Goal: Information Seeking & Learning: Learn about a topic

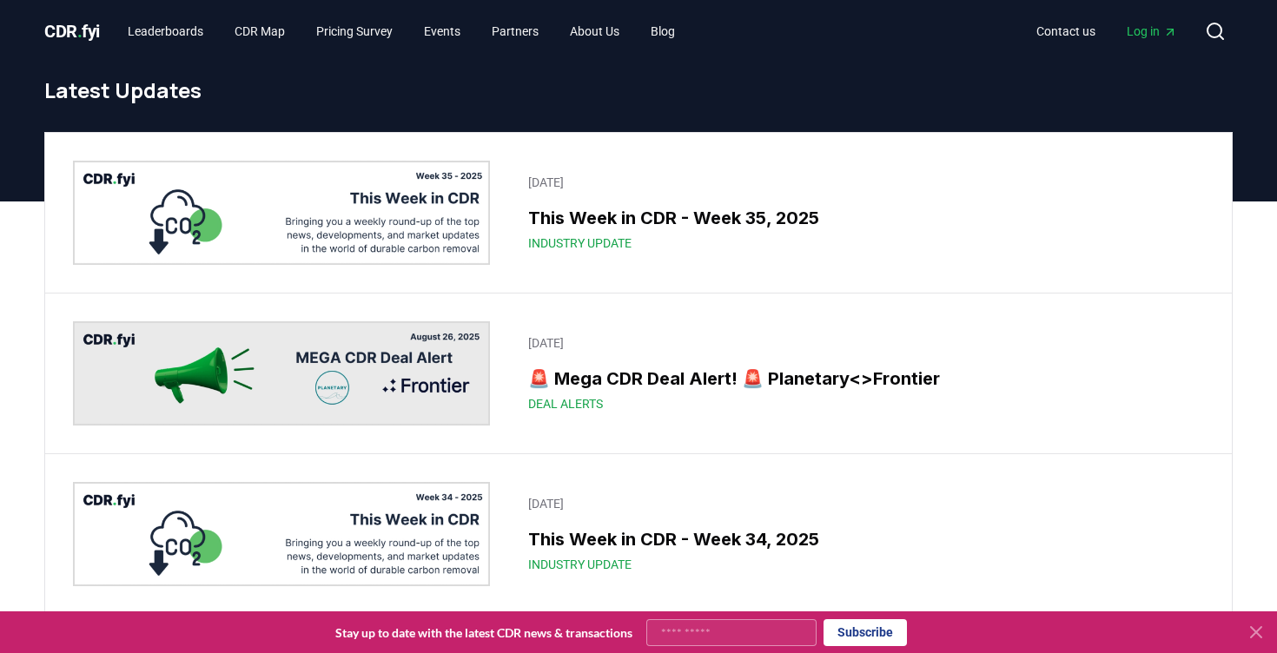
click at [923, 2] on div "CDR . fyi Leaderboards CDR Map Pricing Survey Events Partners About Us Blog Con…" at bounding box center [638, 31] width 1188 height 63
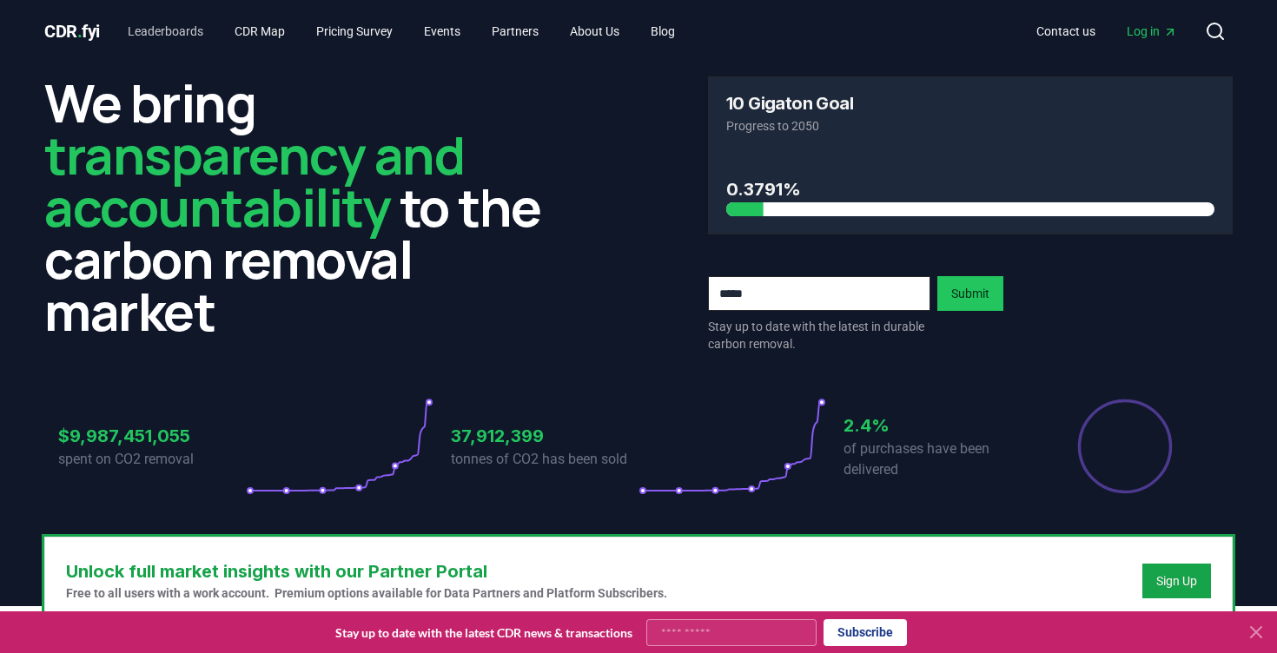
click at [187, 31] on link "Leaderboards" at bounding box center [165, 31] width 103 height 31
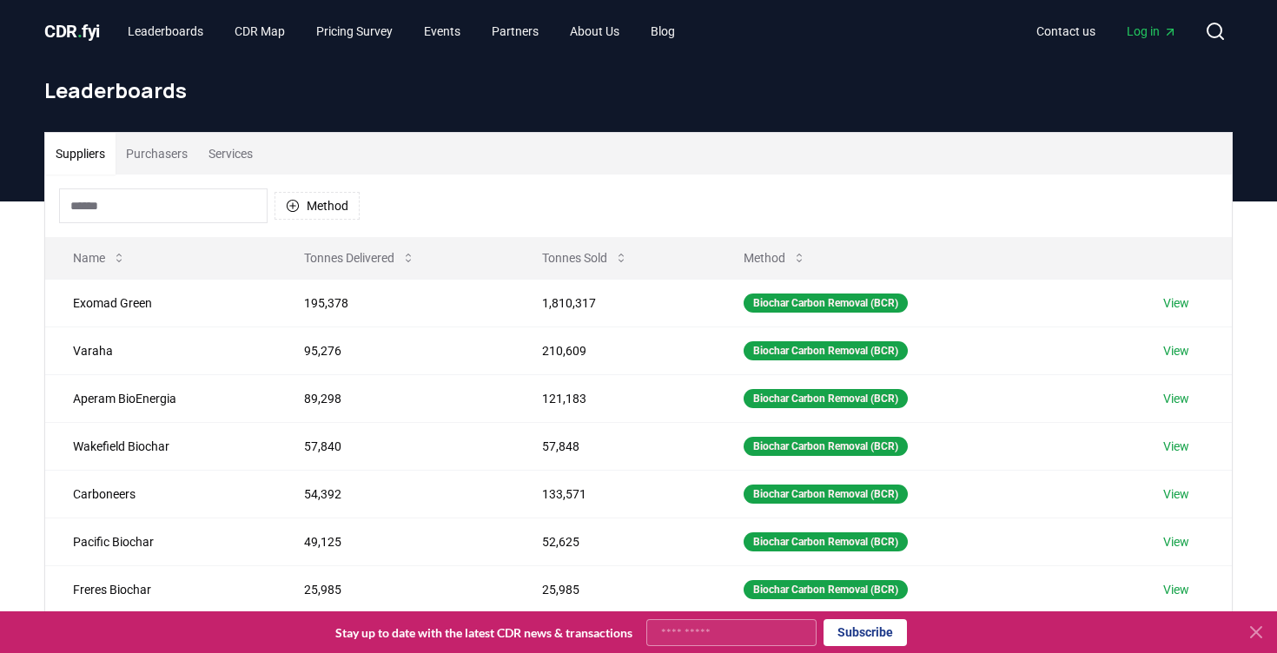
click at [166, 163] on button "Purchasers" at bounding box center [157, 154] width 83 height 42
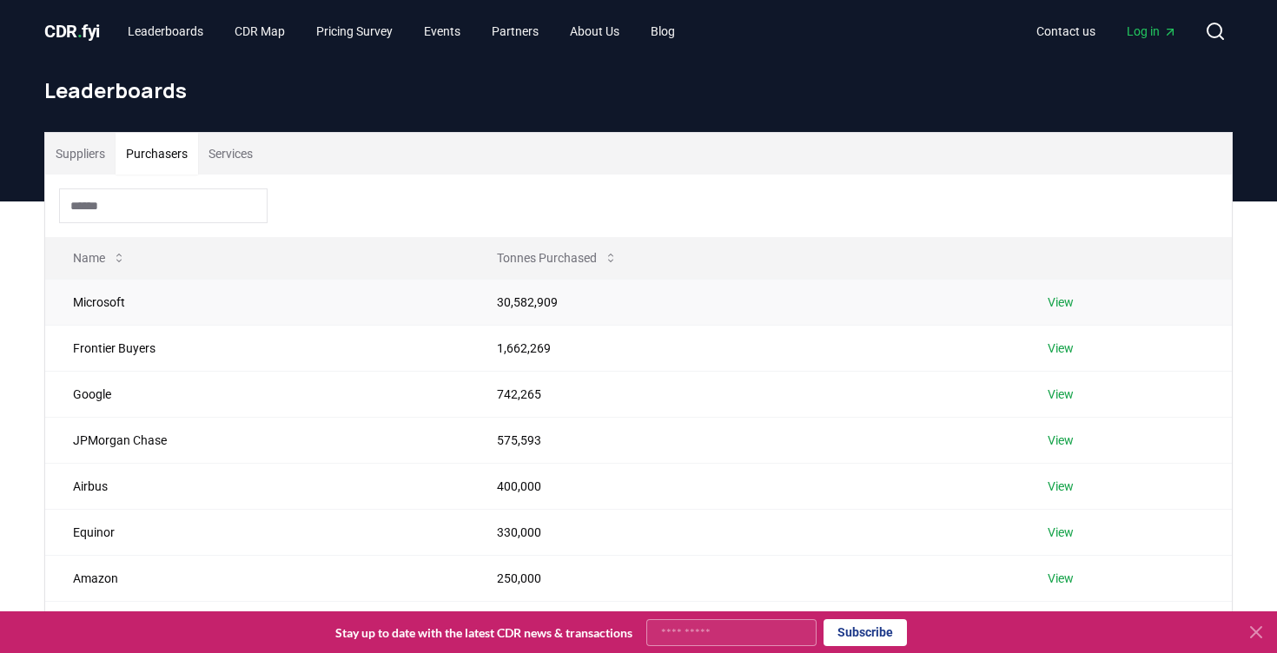
click at [1060, 305] on link "View" at bounding box center [1061, 302] width 26 height 17
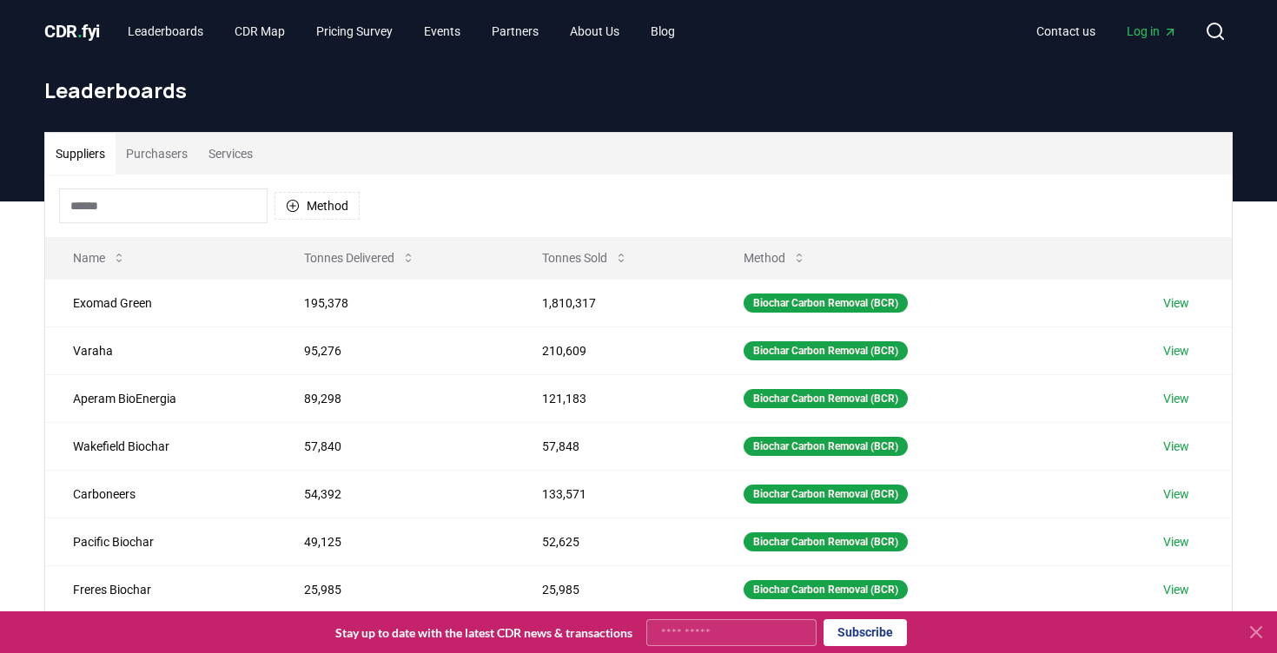
click at [171, 161] on button "Purchasers" at bounding box center [157, 154] width 83 height 42
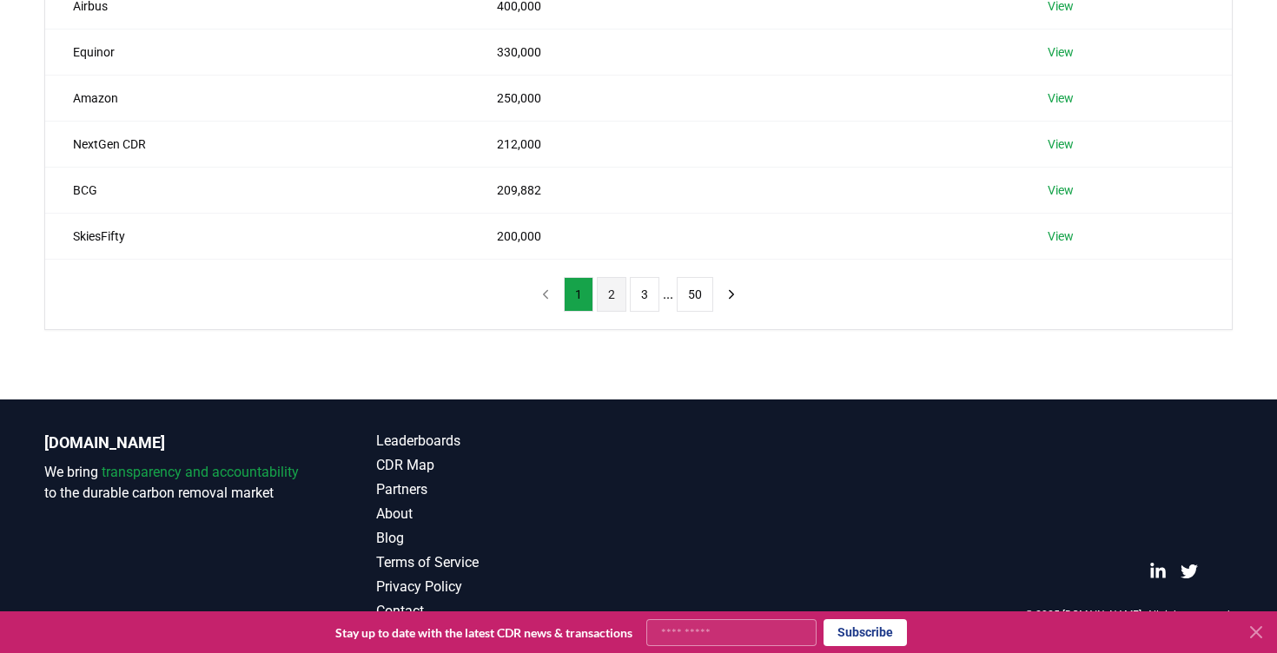
click at [610, 288] on button "2" at bounding box center [612, 294] width 30 height 35
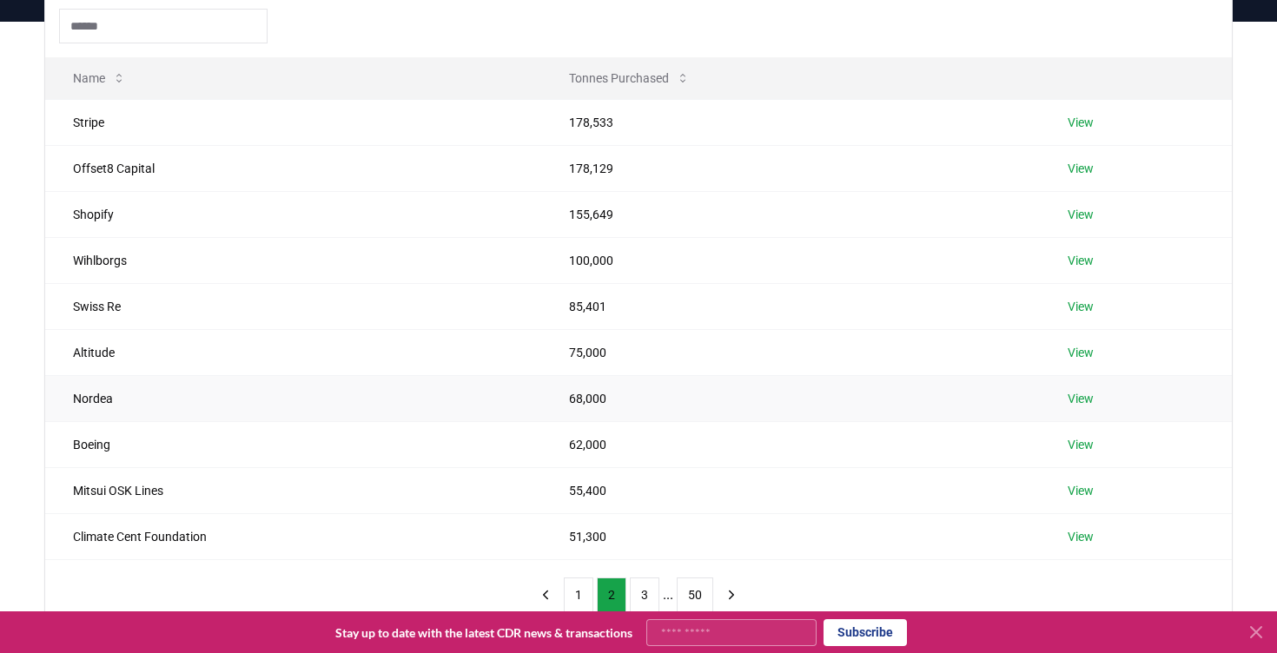
scroll to position [209, 0]
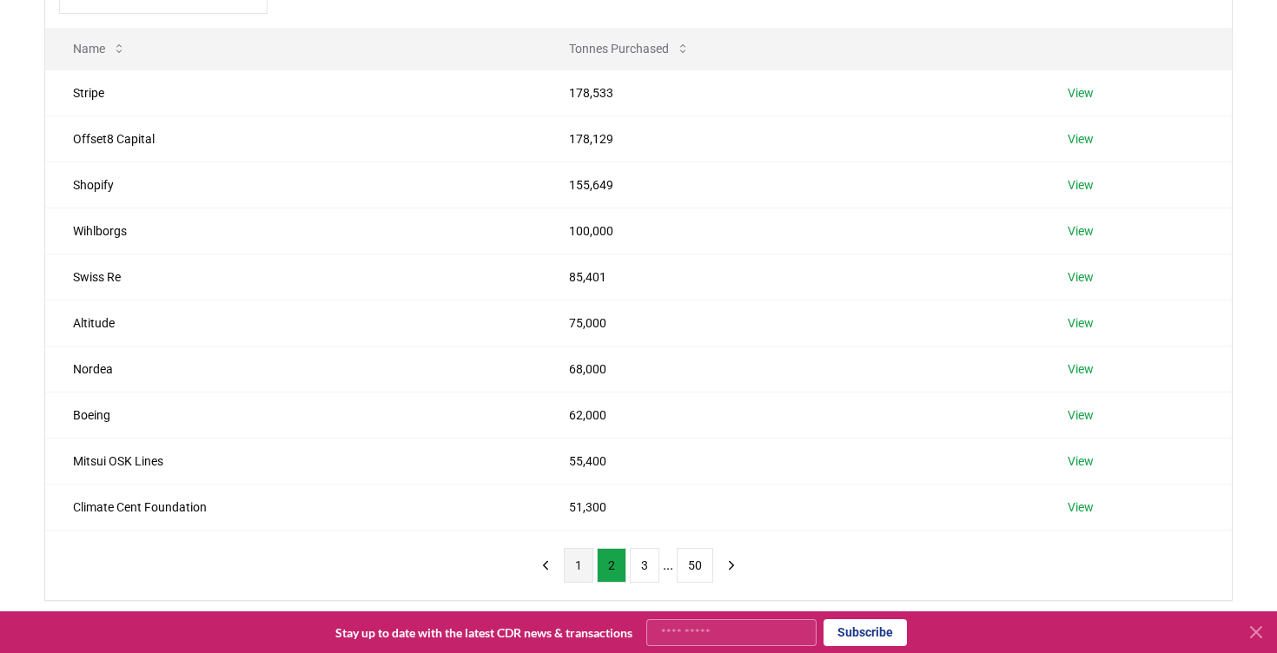
click at [581, 559] on button "1" at bounding box center [579, 565] width 30 height 35
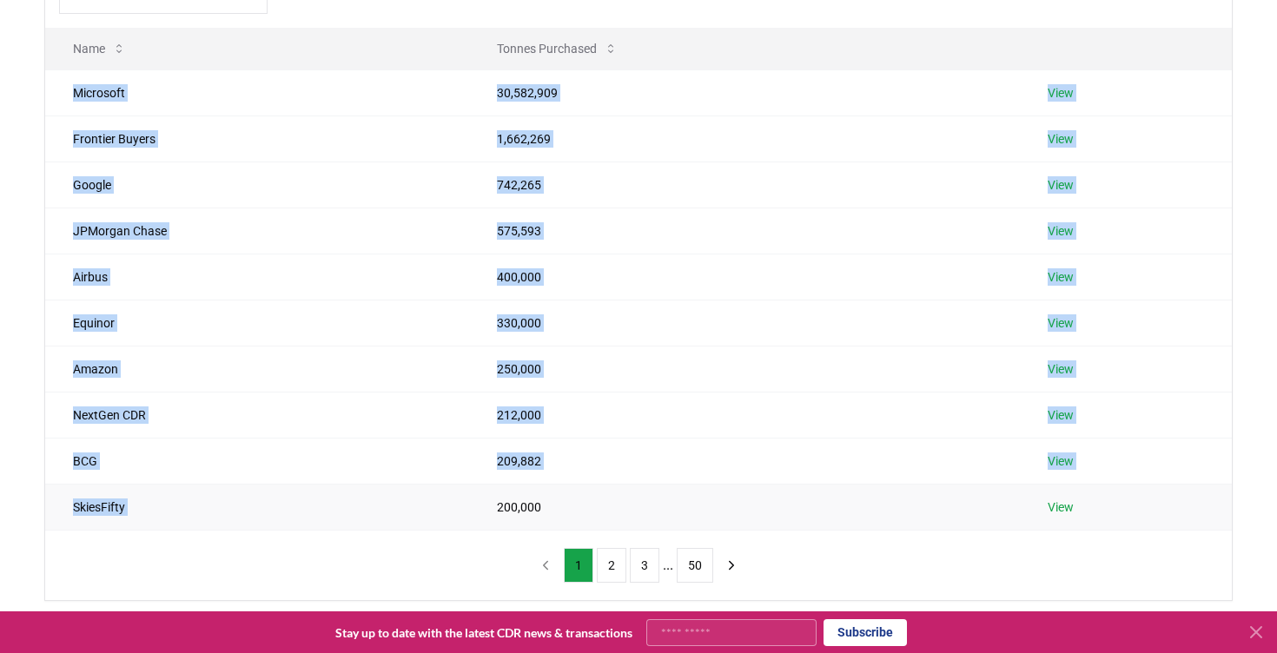
drag, startPoint x: 75, startPoint y: 92, endPoint x: 581, endPoint y: 499, distance: 649.5
click at [581, 499] on tbody "Microsoft 30,582,909 View Frontier Buyers 1,662,269 View Google 742,265 View JP…" at bounding box center [638, 299] width 1187 height 460
copy tbody "Microsoft 30,582,909 View Frontier Buyers 1,662,269 View Google 742,265 View JP…"
click at [610, 562] on button "2" at bounding box center [612, 565] width 30 height 35
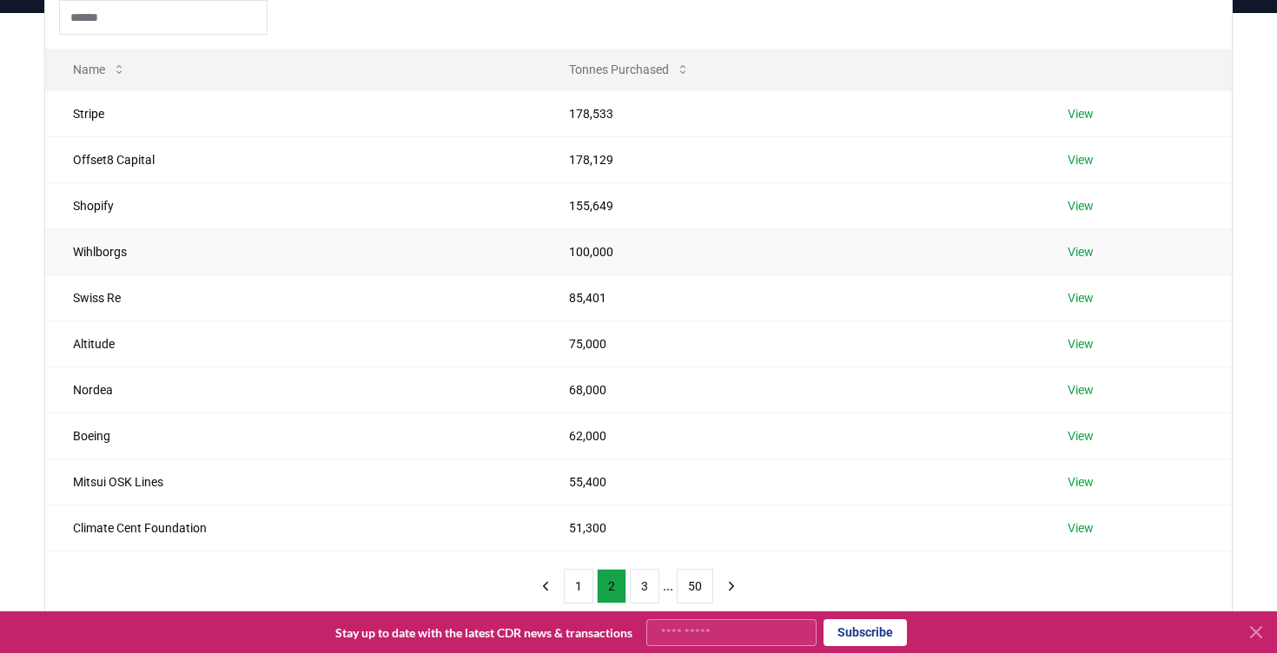
scroll to position [160, 0]
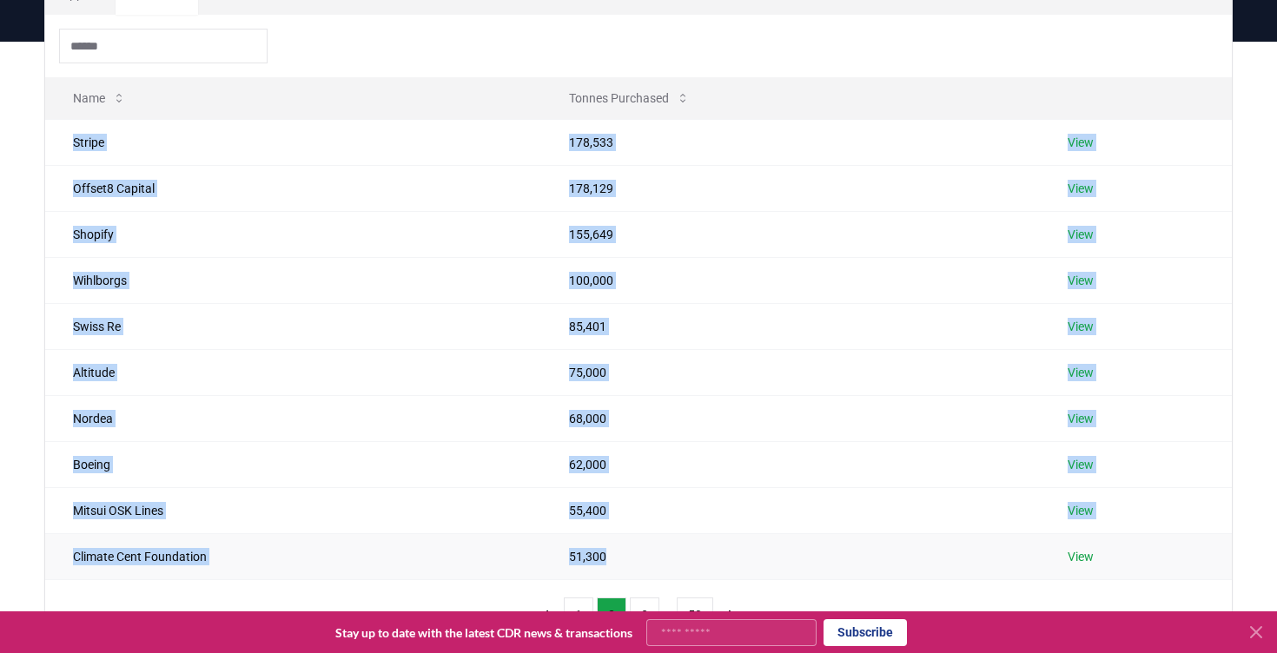
drag, startPoint x: 66, startPoint y: 135, endPoint x: 639, endPoint y: 561, distance: 713.9
click at [639, 561] on tbody "Stripe 178,533 View Offset8 Capital 178,129 View Shopify 155,649 View Wihlborgs…" at bounding box center [638, 349] width 1187 height 460
copy tbody "Stripe 178,533 View Offset8 Capital 178,129 View Shopify 155,649 View Wihlborgs…"
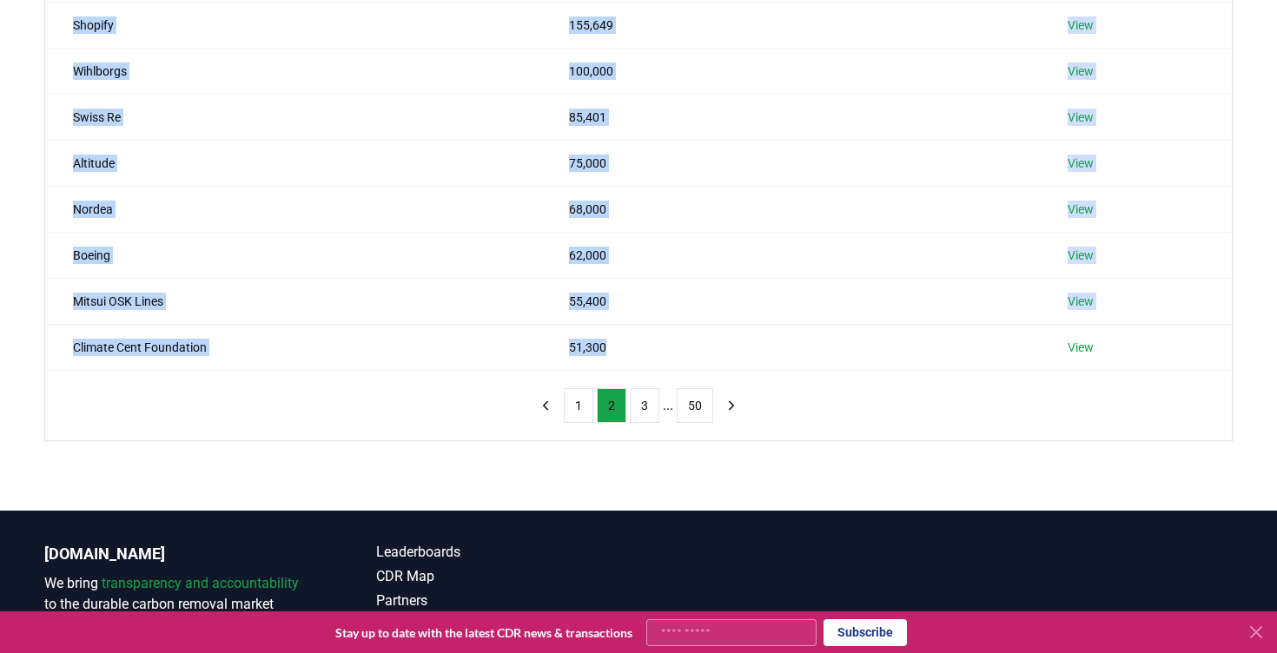
scroll to position [422, 0]
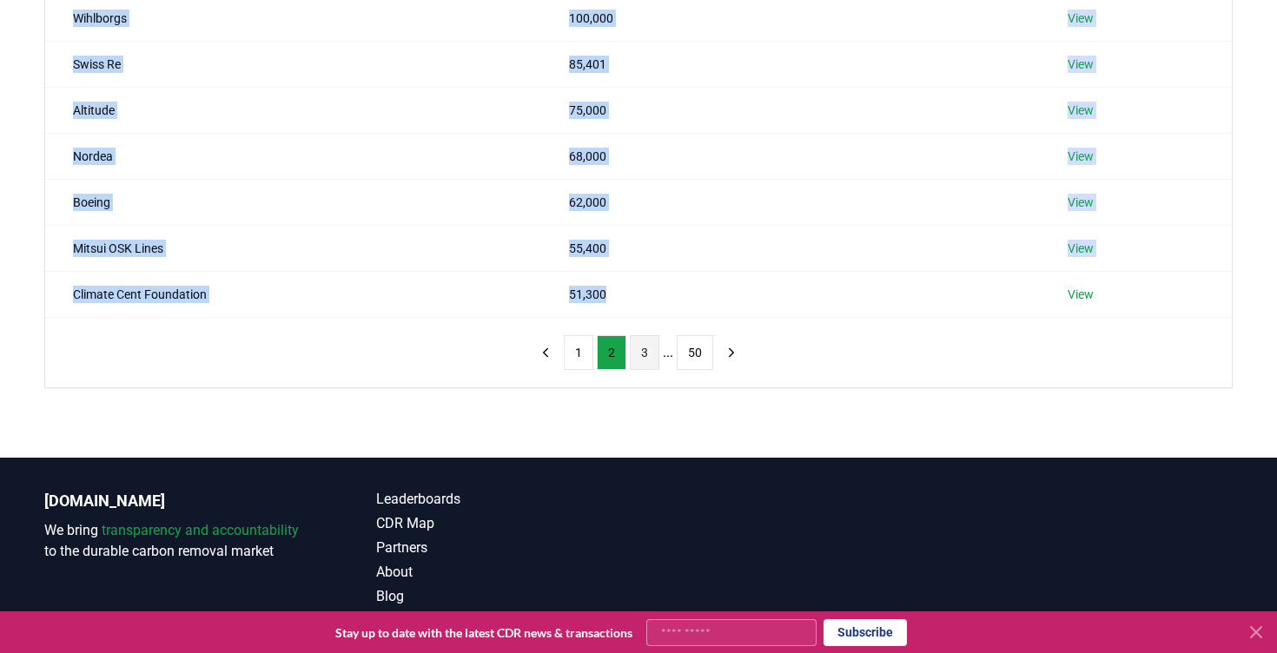
click at [634, 347] on button "3" at bounding box center [645, 352] width 30 height 35
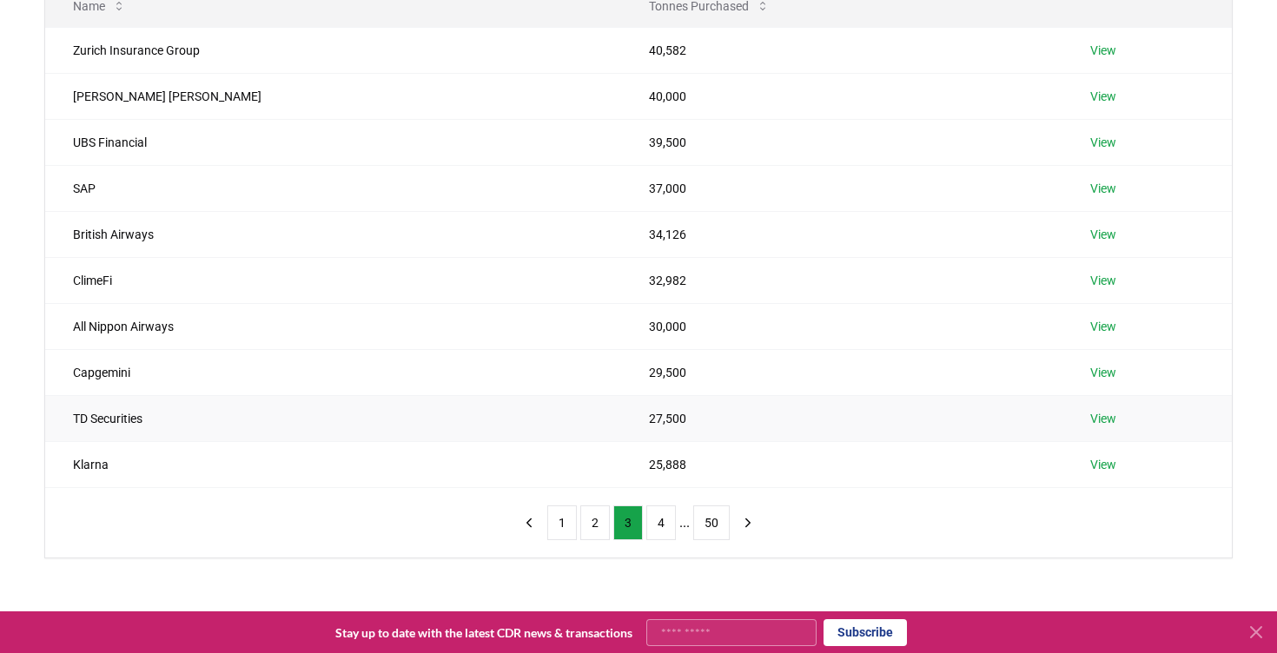
scroll to position [208, 0]
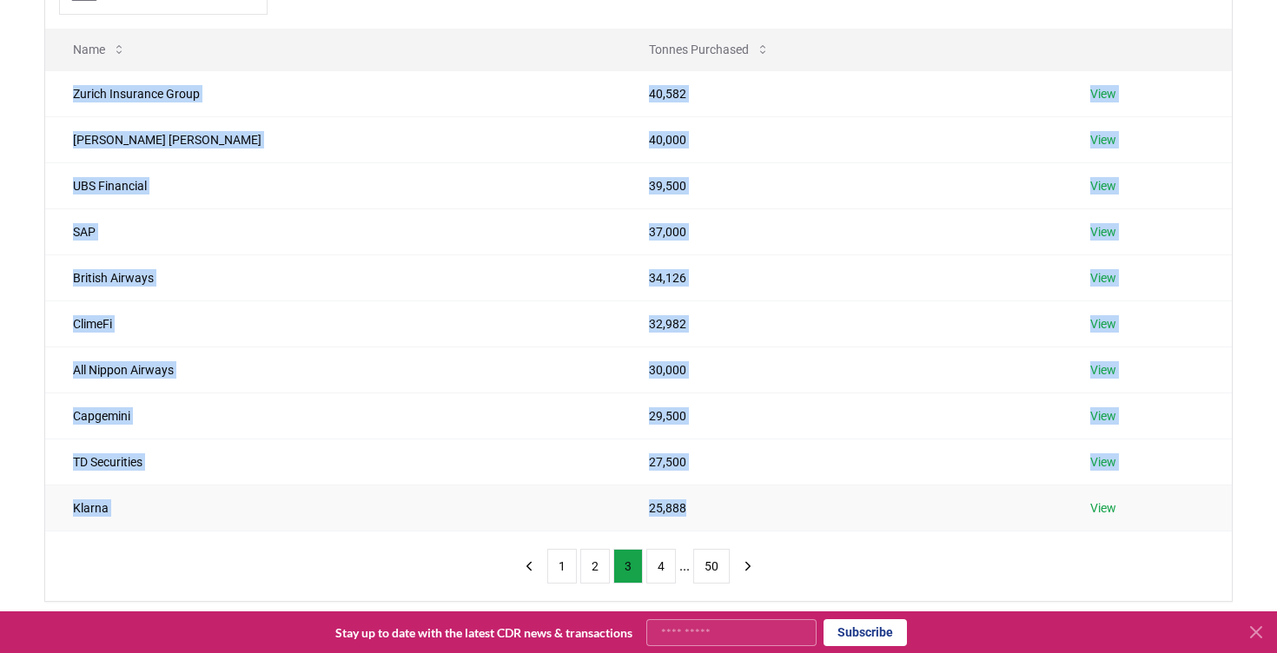
drag, startPoint x: 65, startPoint y: 93, endPoint x: 639, endPoint y: 501, distance: 703.9
click at [639, 501] on tbody "Zurich Insurance Group 40,582 View Morgan Stanley 40,000 View UBS Financial 39,…" at bounding box center [638, 300] width 1187 height 460
copy tbody "Zurich Insurance Group 40,582 View Morgan Stanley 40,000 View UBS Financial 39,…"
click at [650, 574] on button "4" at bounding box center [661, 566] width 30 height 35
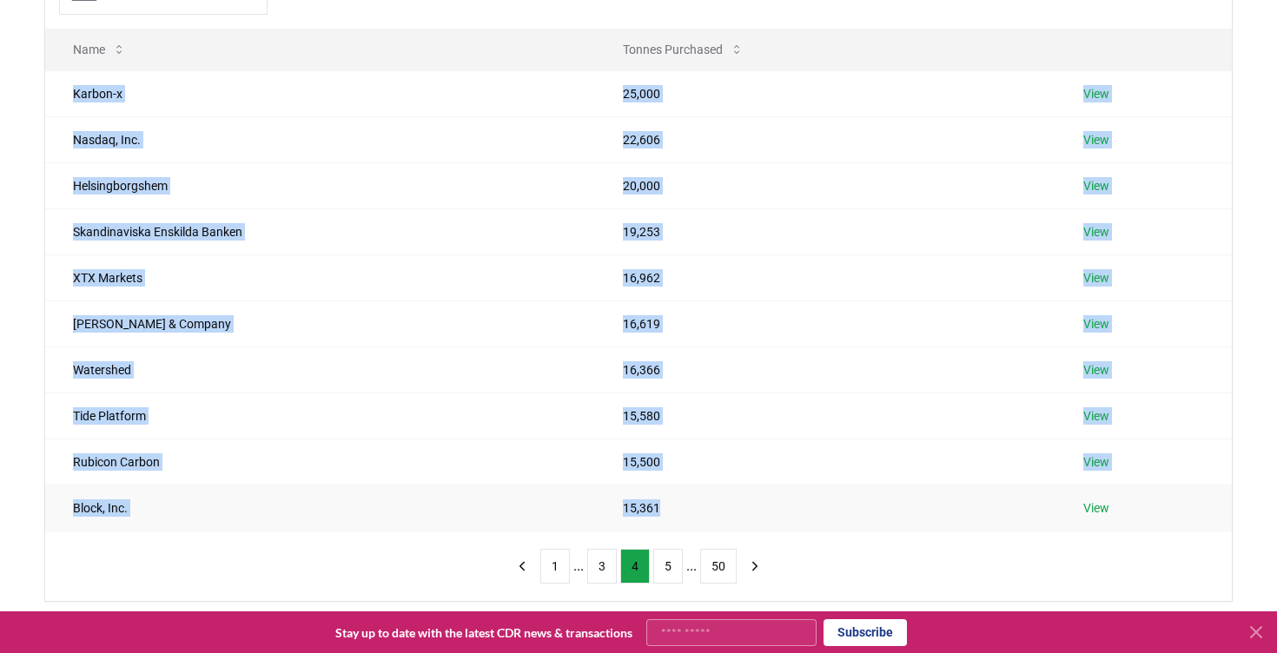
drag, startPoint x: 69, startPoint y: 94, endPoint x: 662, endPoint y: 524, distance: 732.1
click at [662, 524] on tbody "Karbon-x 25,000 View Nasdaq, Inc. 22,606 View Helsingborgshem 20,000 View Skand…" at bounding box center [638, 300] width 1187 height 460
copy tbody "Karbon-x 25,000 View Nasdaq, Inc. 22,606 View Helsingborgshem 20,000 View Skand…"
click at [668, 569] on button "5" at bounding box center [668, 566] width 30 height 35
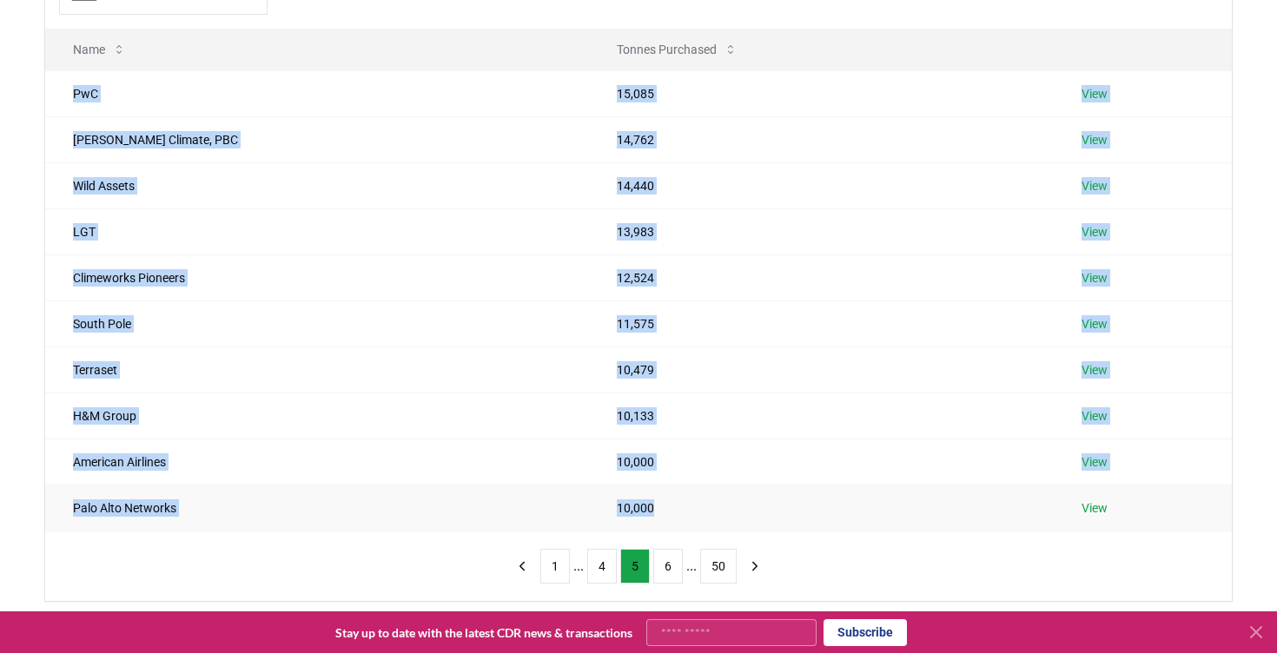
drag, startPoint x: 68, startPoint y: 91, endPoint x: 603, endPoint y: 509, distance: 679.0
click at [603, 509] on tbody "PwC 15,085 View Wren Climate, PBC 14,762 View Wild Assets 14,440 View LGT 13,98…" at bounding box center [638, 300] width 1187 height 460
copy tbody "PwC 15,085 View Wren Climate, PBC 14,762 View Wild Assets 14,440 View LGT 13,98…"
click at [679, 561] on button "6" at bounding box center [668, 566] width 30 height 35
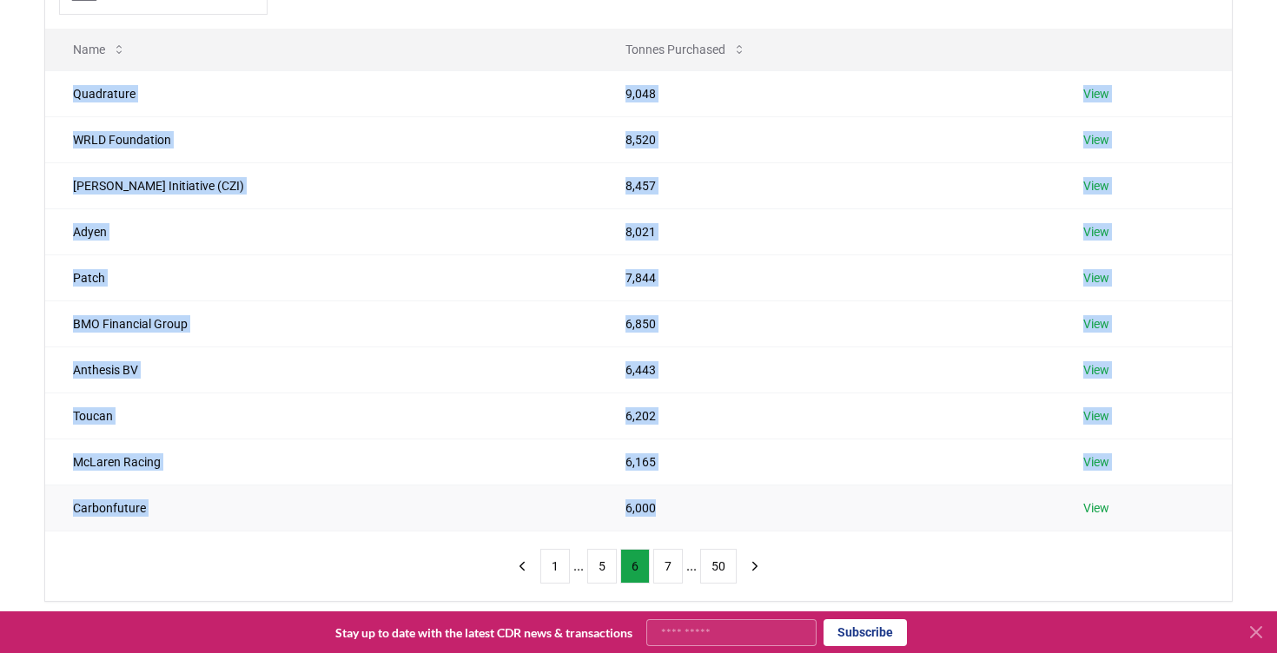
drag, startPoint x: 75, startPoint y: 91, endPoint x: 659, endPoint y: 506, distance: 716.6
click at [659, 506] on tbody "Quadrature 9,048 View WRLD Foundation 8,520 View Chan Zuckerberg Initiative (CZ…" at bounding box center [638, 300] width 1187 height 460
copy tbody "Quadrature 9,048 View WRLD Foundation 8,520 View Chan Zuckerberg Initiative (CZ…"
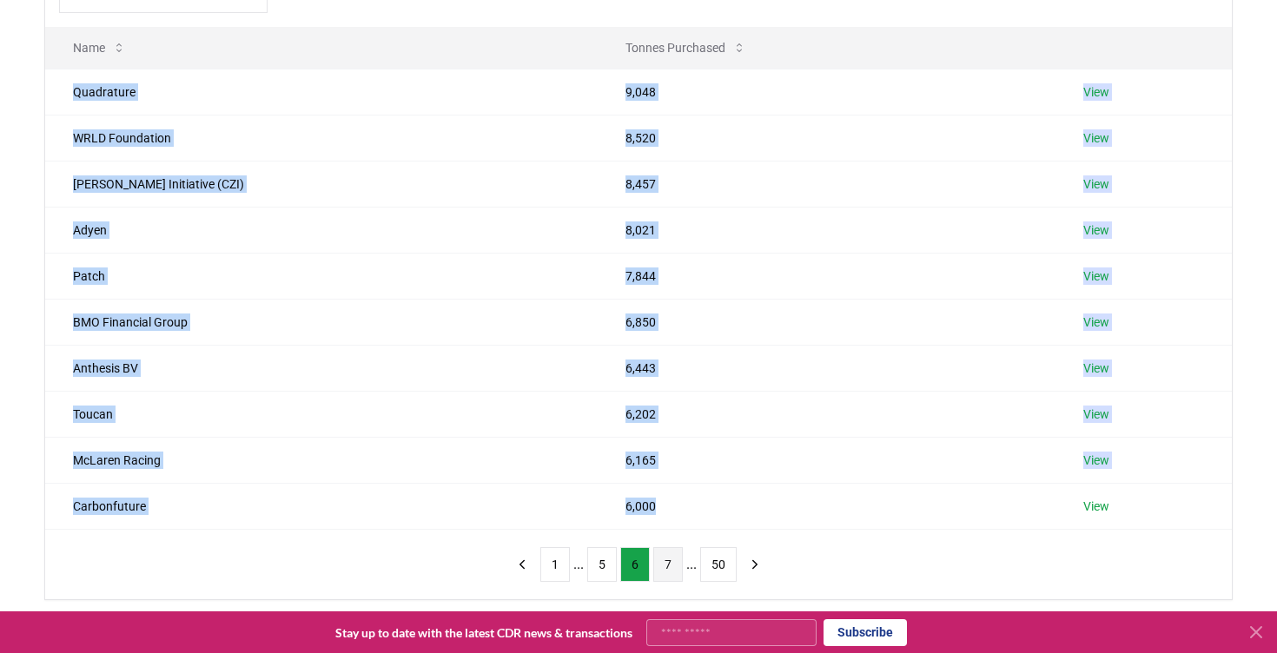
click at [665, 559] on button "7" at bounding box center [668, 564] width 30 height 35
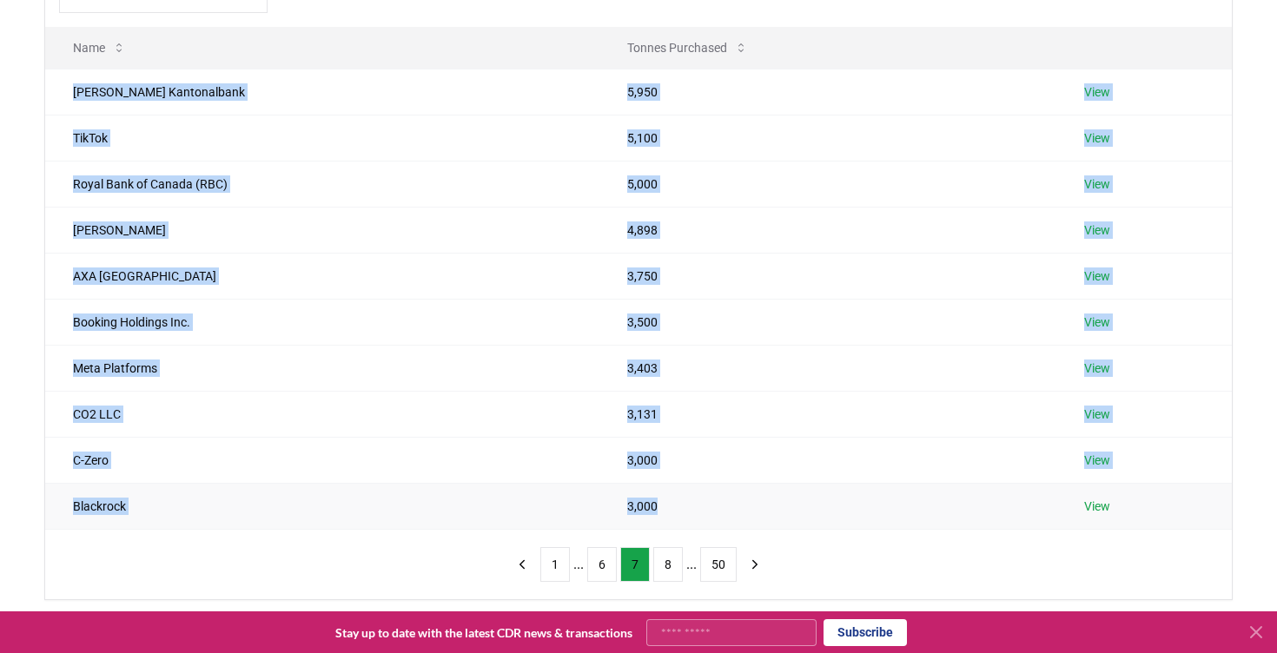
drag, startPoint x: 74, startPoint y: 91, endPoint x: 663, endPoint y: 526, distance: 732.4
click at [663, 526] on tbody "Zürcher Kantonalbank 5,950 View TikTok 5,100 View Royal Bank of Canada (RBC) 5,…" at bounding box center [638, 299] width 1187 height 460
copy tbody "Zürcher Kantonalbank 5,950 View TikTok 5,100 View Royal Bank of Canada (RBC) 5,…"
click at [607, 564] on button "6" at bounding box center [602, 564] width 30 height 35
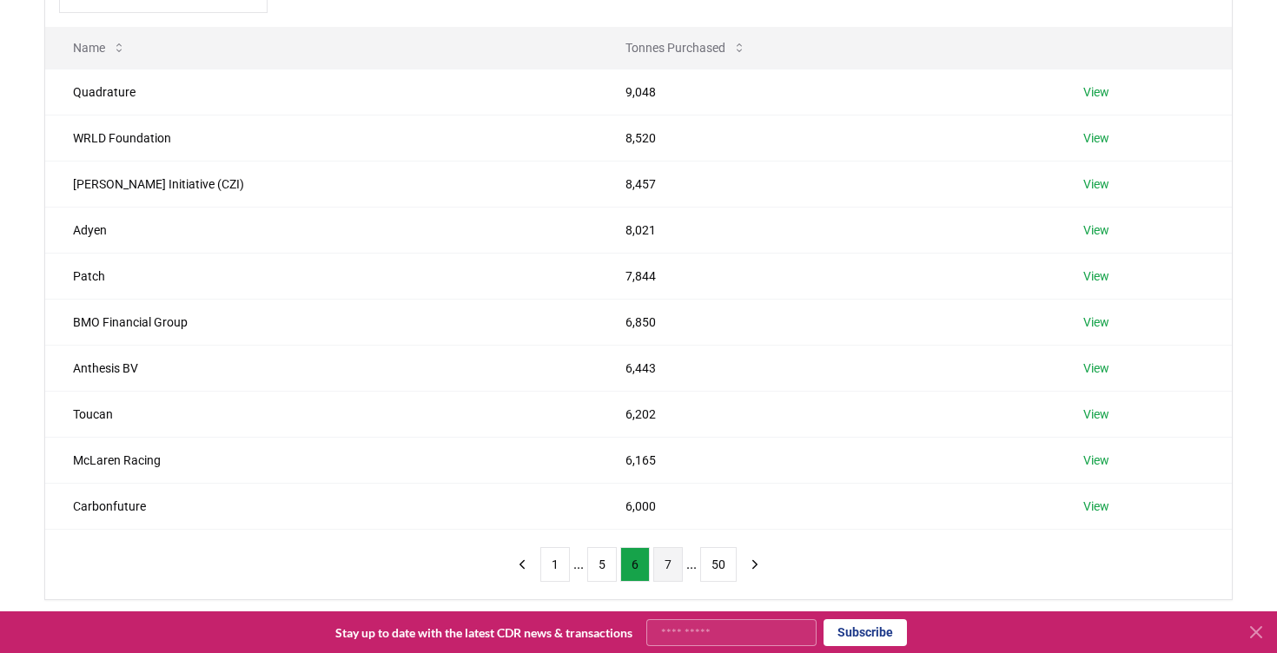
click at [661, 567] on button "7" at bounding box center [668, 564] width 30 height 35
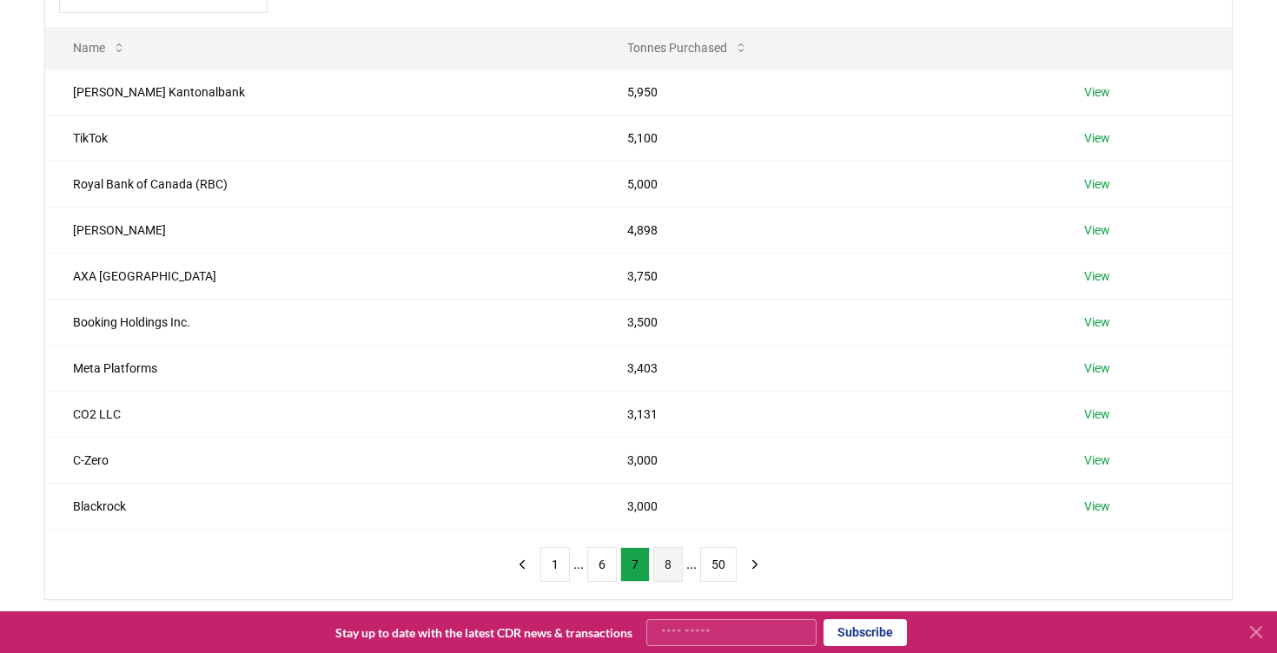
click at [667, 569] on button "8" at bounding box center [668, 564] width 30 height 35
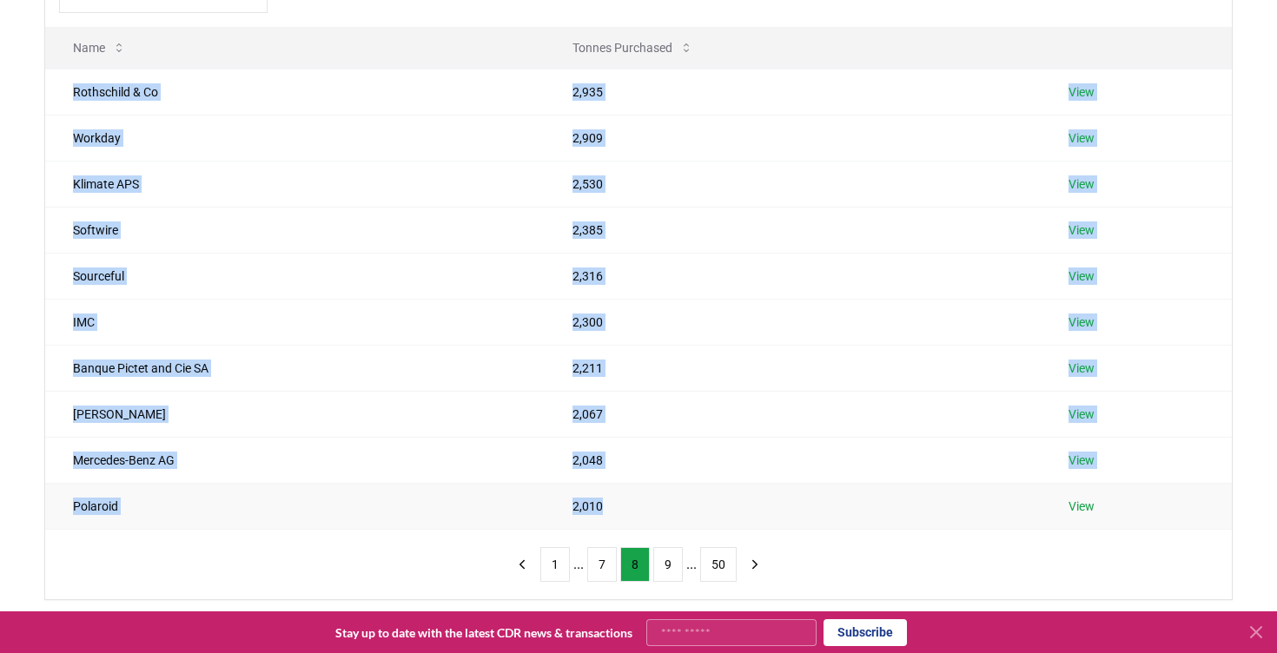
drag, startPoint x: 76, startPoint y: 93, endPoint x: 677, endPoint y: 517, distance: 735.6
click at [677, 517] on tbody "Rothschild & Co 2,935 View Workday 2,909 View Klimate APS 2,530 View Softwire 2…" at bounding box center [638, 299] width 1187 height 460
copy tbody "Rothschild & Co 2,935 View Workday 2,909 View Klimate APS 2,530 View Softwire 2…"
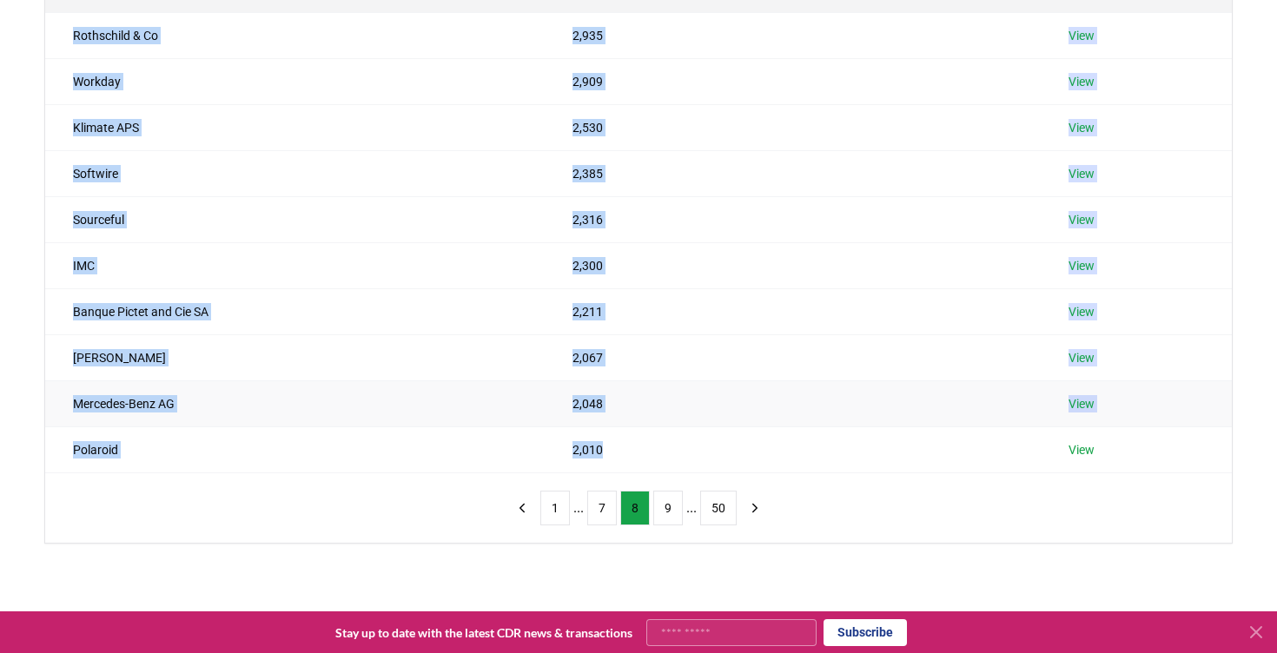
scroll to position [288, 0]
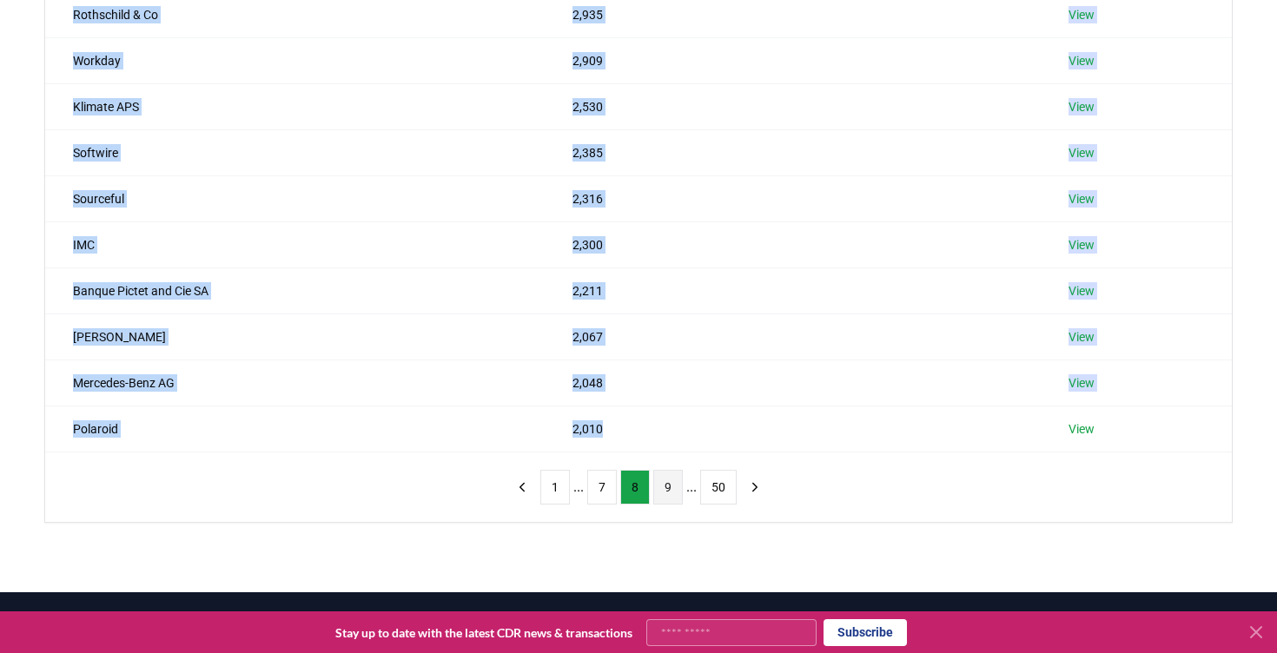
click at [672, 482] on button "9" at bounding box center [668, 487] width 30 height 35
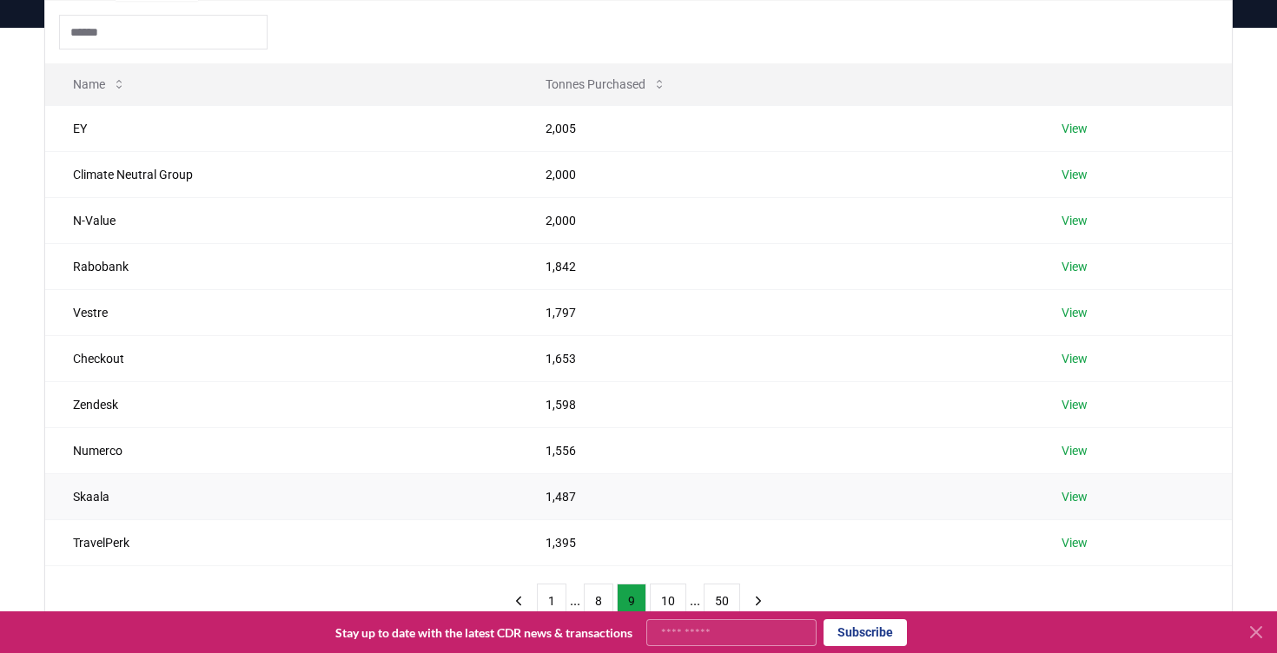
scroll to position [155, 0]
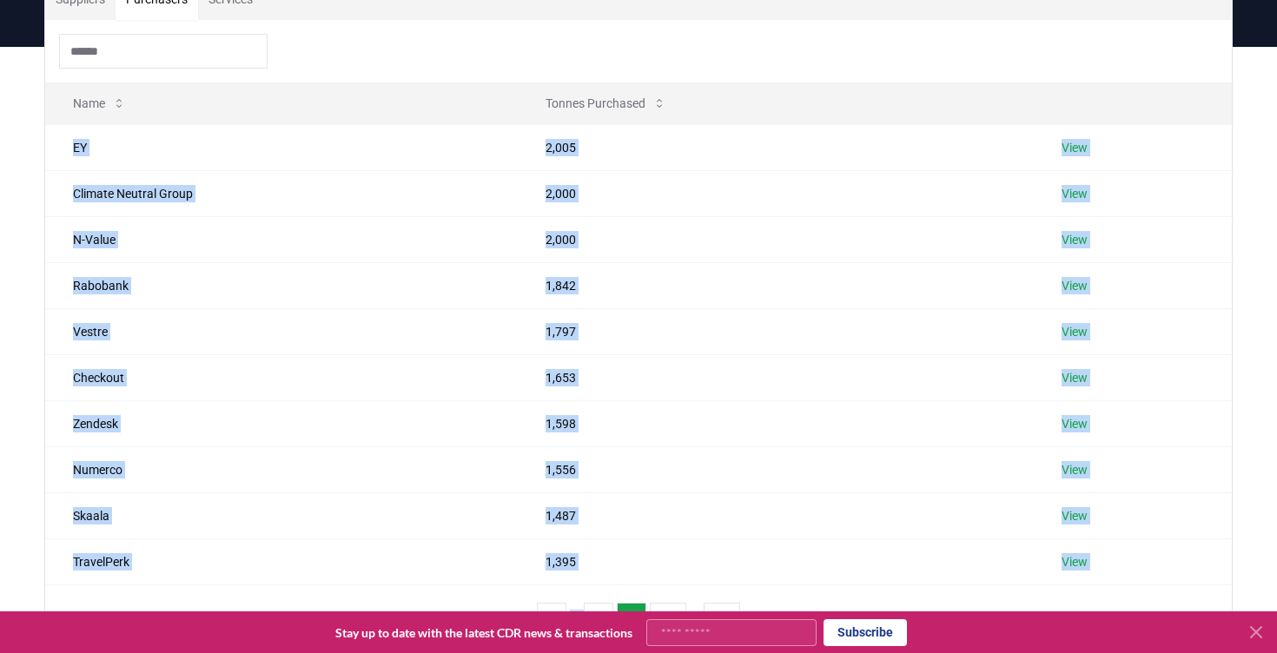
drag, startPoint x: 66, startPoint y: 142, endPoint x: 633, endPoint y: 586, distance: 720.3
click at [633, 586] on div "Name Tonnes Purchased EY 2,005 View Climate Neutral Group 2,000 View N-Value 2,…" at bounding box center [638, 337] width 1187 height 635
copy div "EY 2,005 View Climate Neutral Group 2,000 View N-Value 2,000 View Rabobank 1,84…"
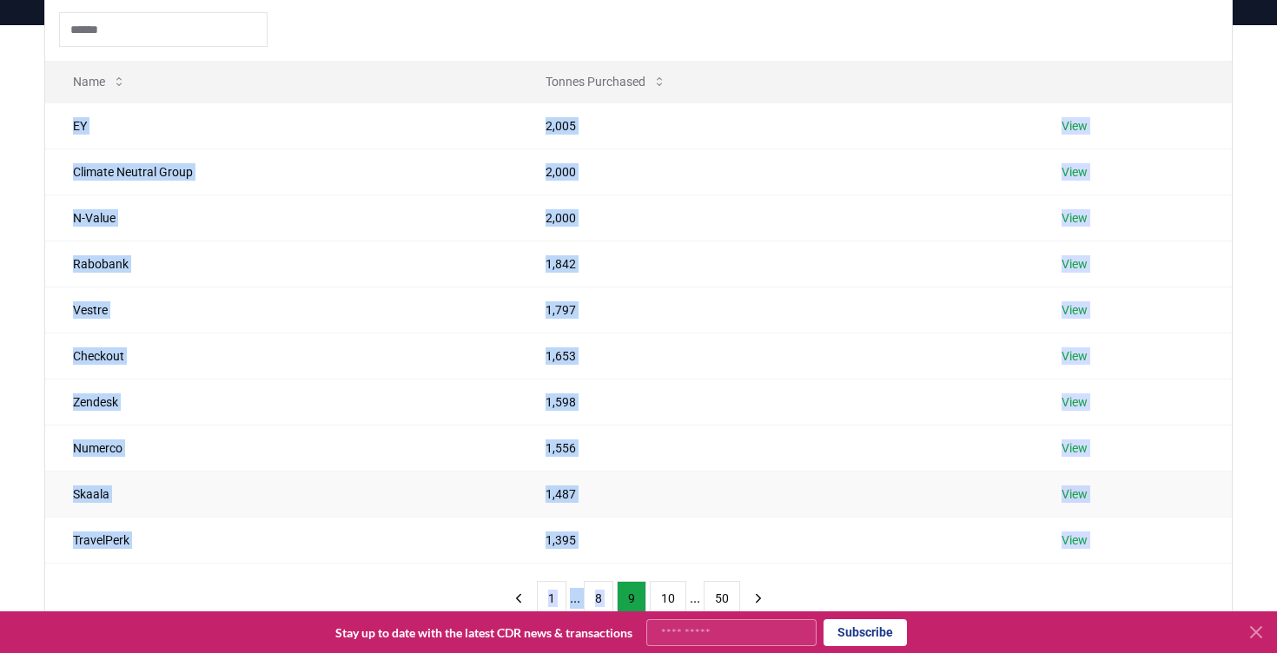
scroll to position [179, 0]
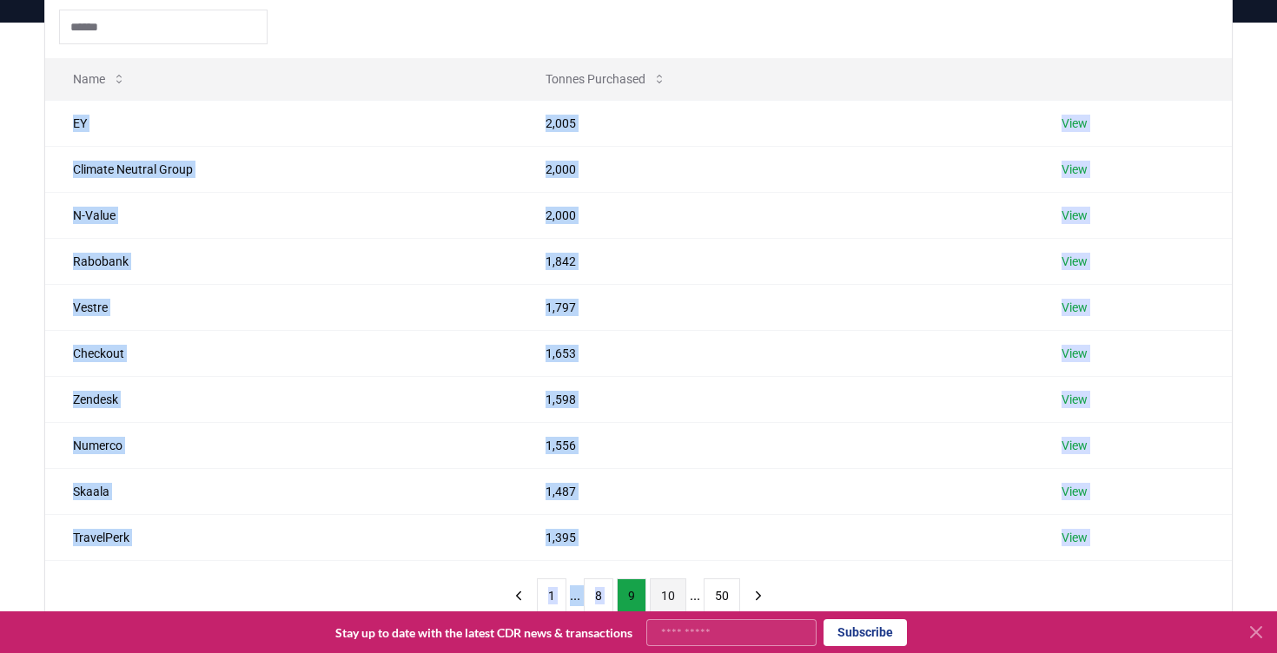
click at [667, 585] on button "10" at bounding box center [668, 596] width 36 height 35
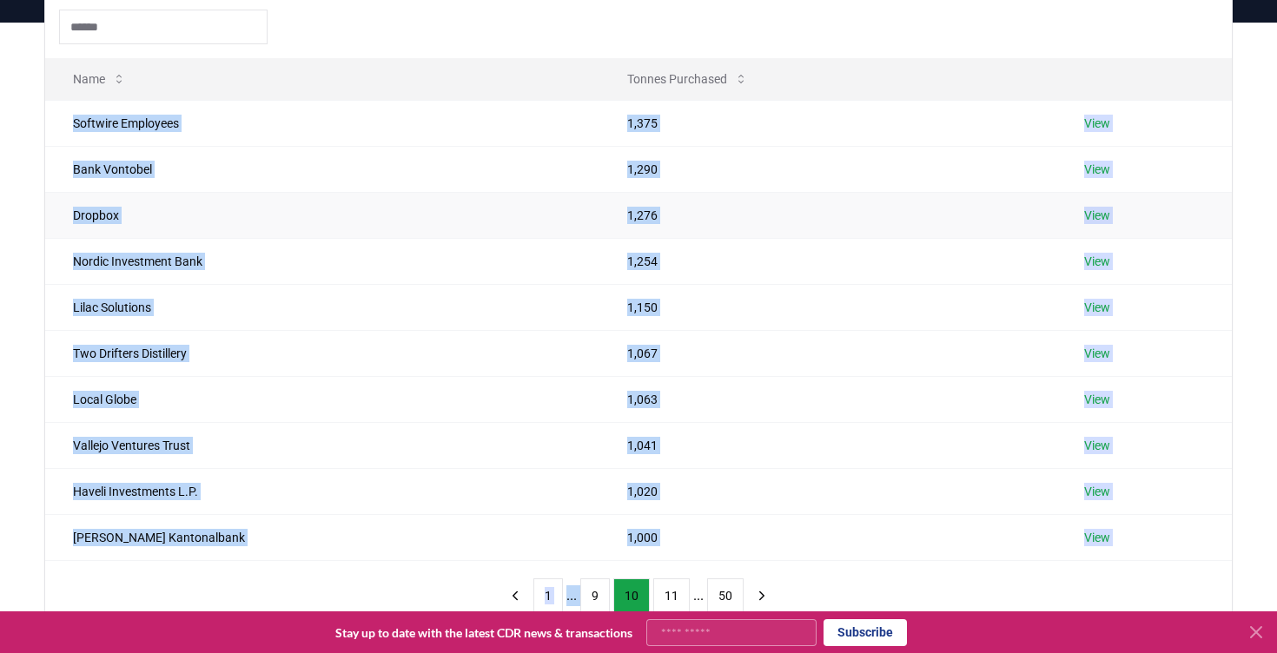
copy div "EY 2,005 View Climate Neutral Group 2,000 View N-Value 2,000 View Rabobank 1,84…"
click at [672, 586] on button "11" at bounding box center [671, 596] width 36 height 35
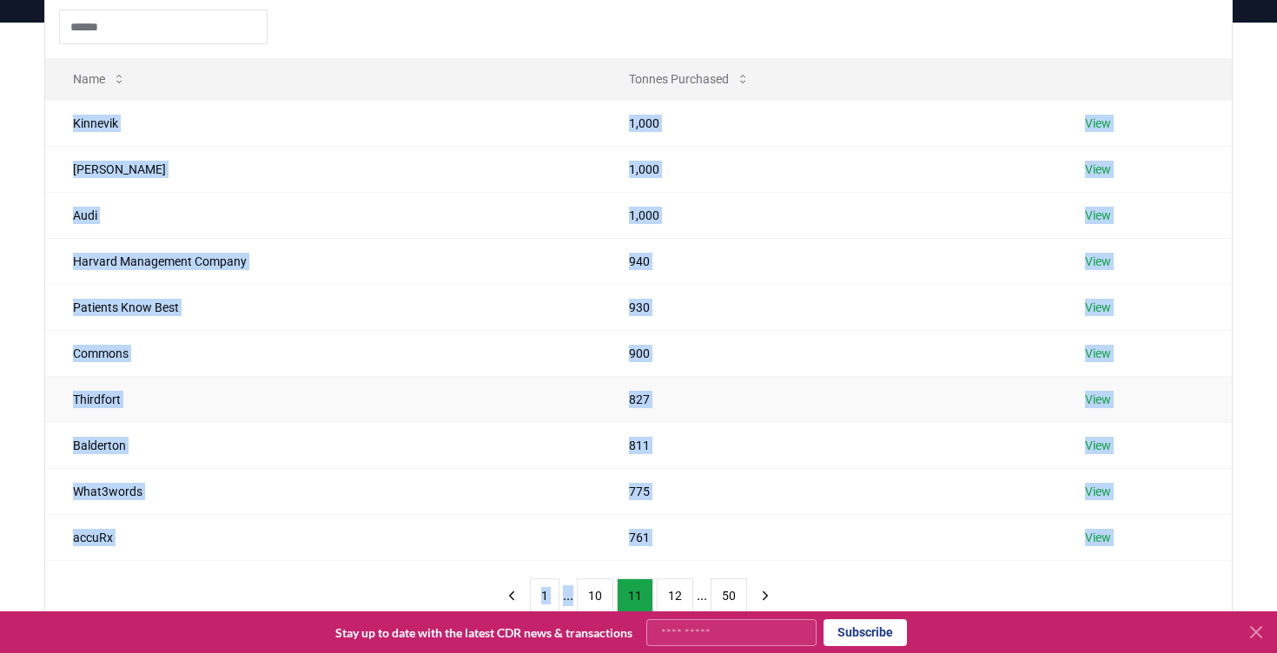
scroll to position [228, 0]
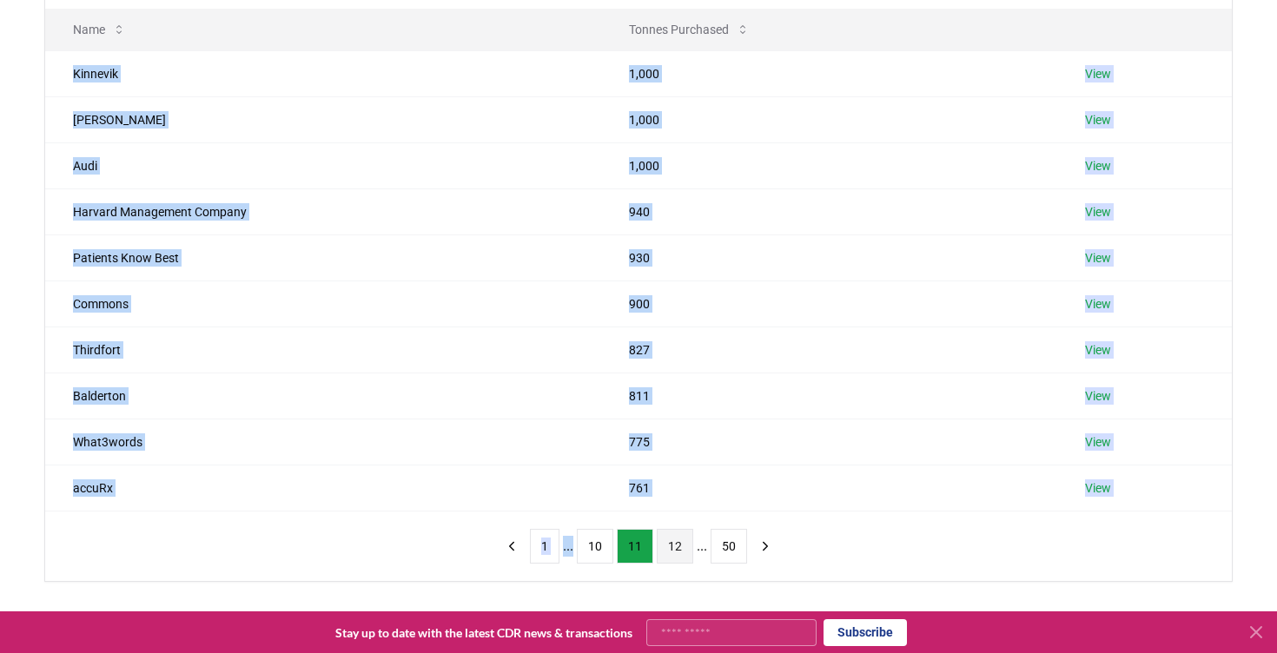
click at [672, 547] on button "12" at bounding box center [675, 546] width 36 height 35
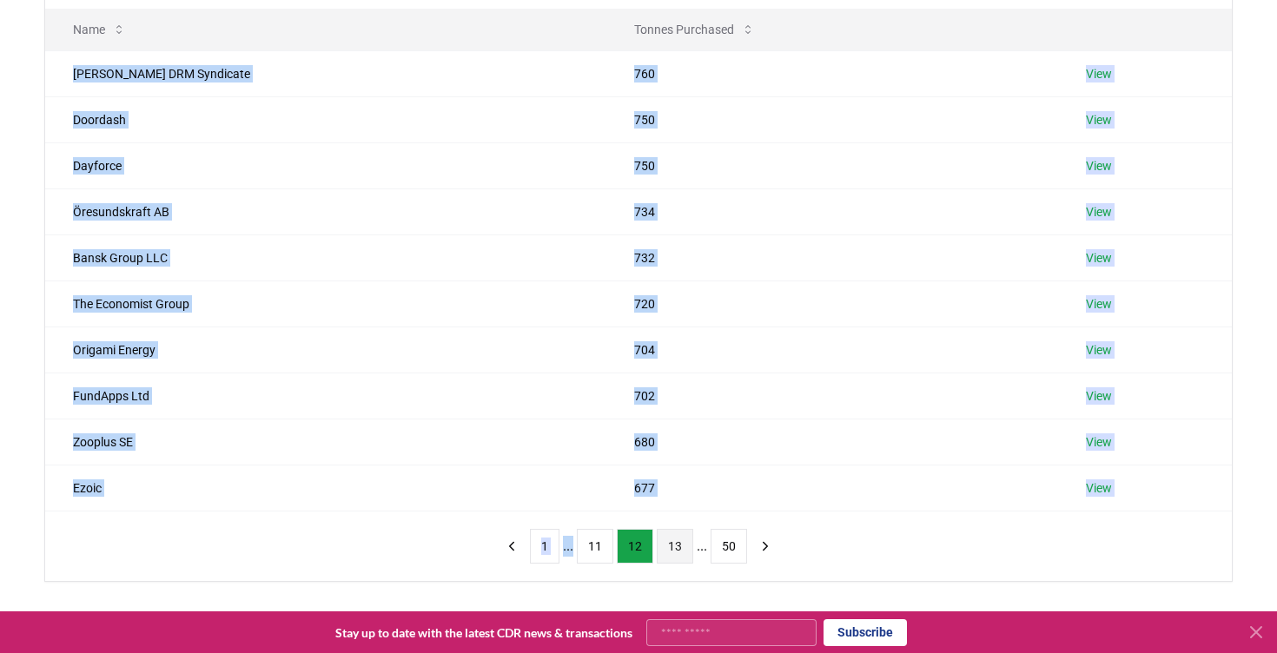
click at [675, 551] on button "13" at bounding box center [675, 546] width 36 height 35
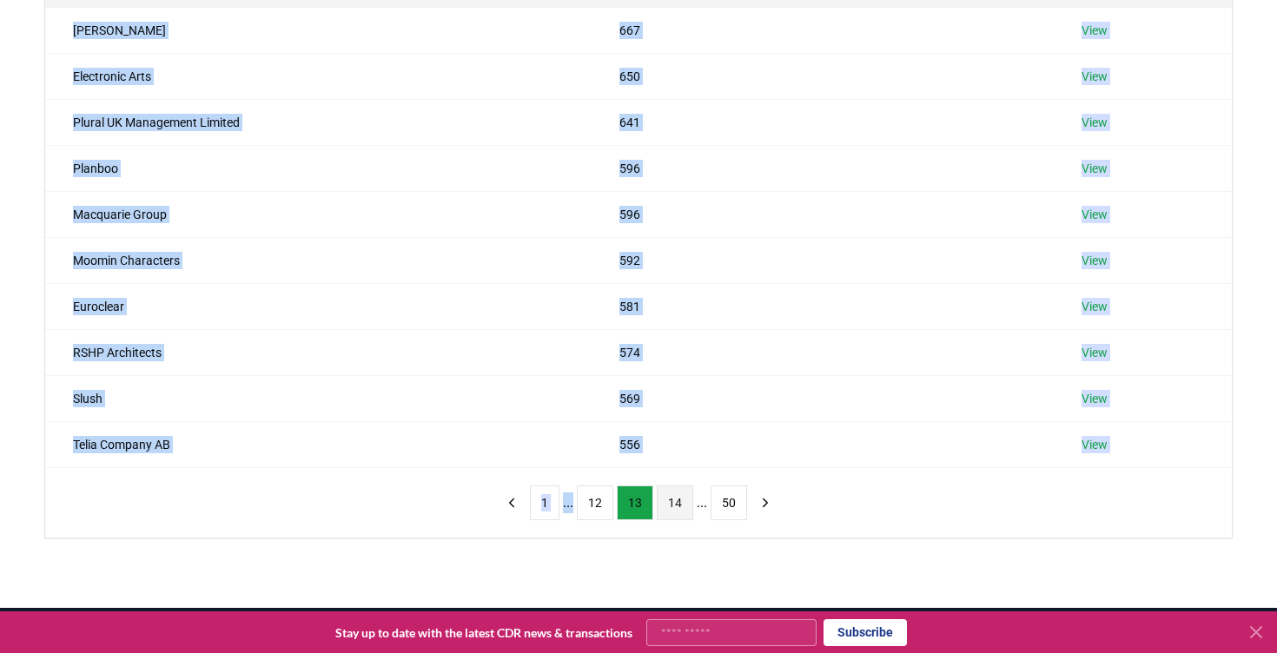
scroll to position [277, 0]
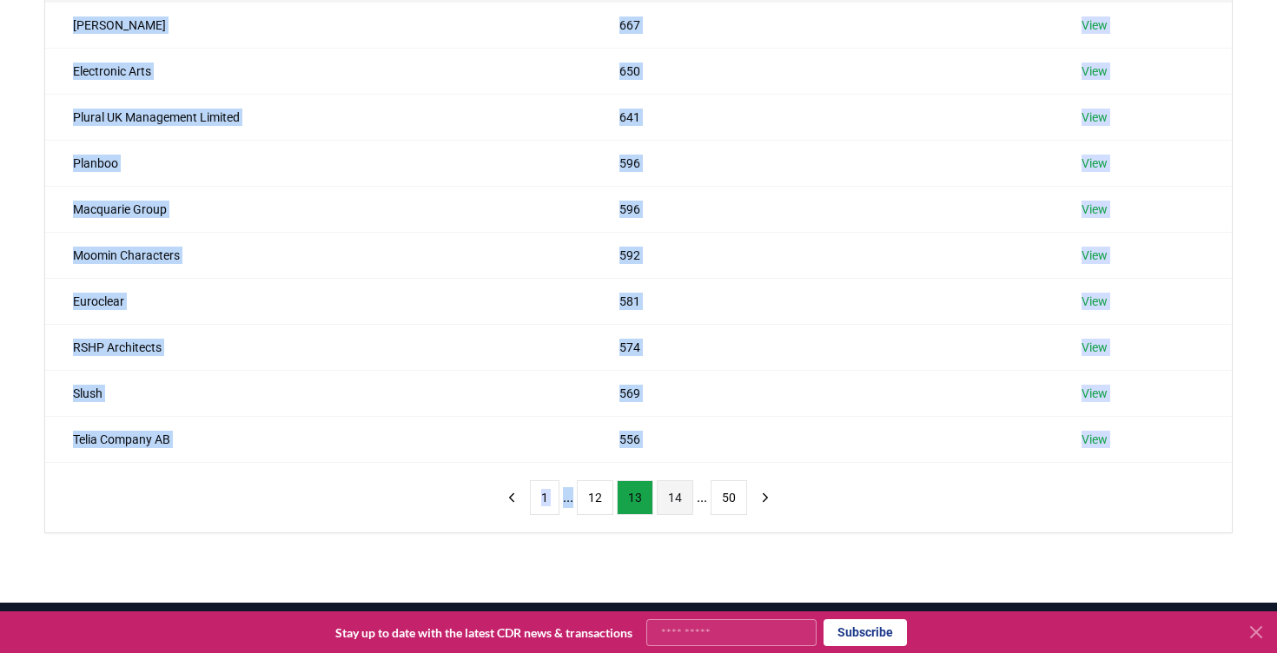
click at [683, 498] on button "14" at bounding box center [675, 497] width 36 height 35
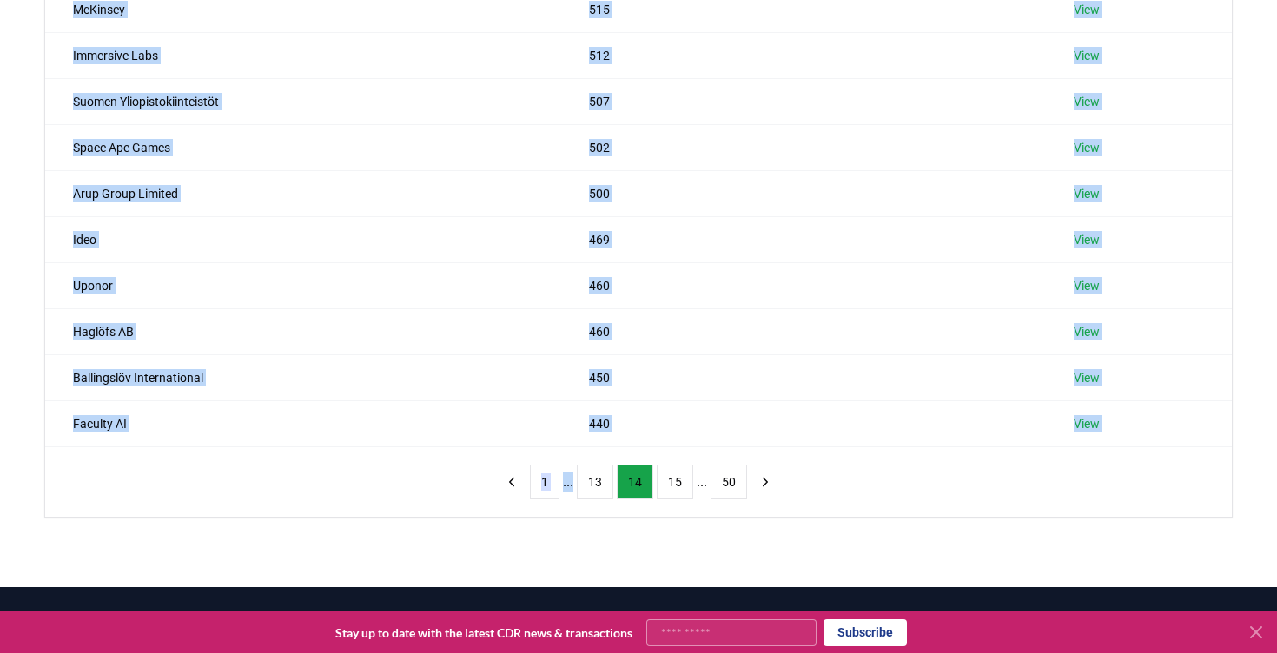
scroll to position [312, 0]
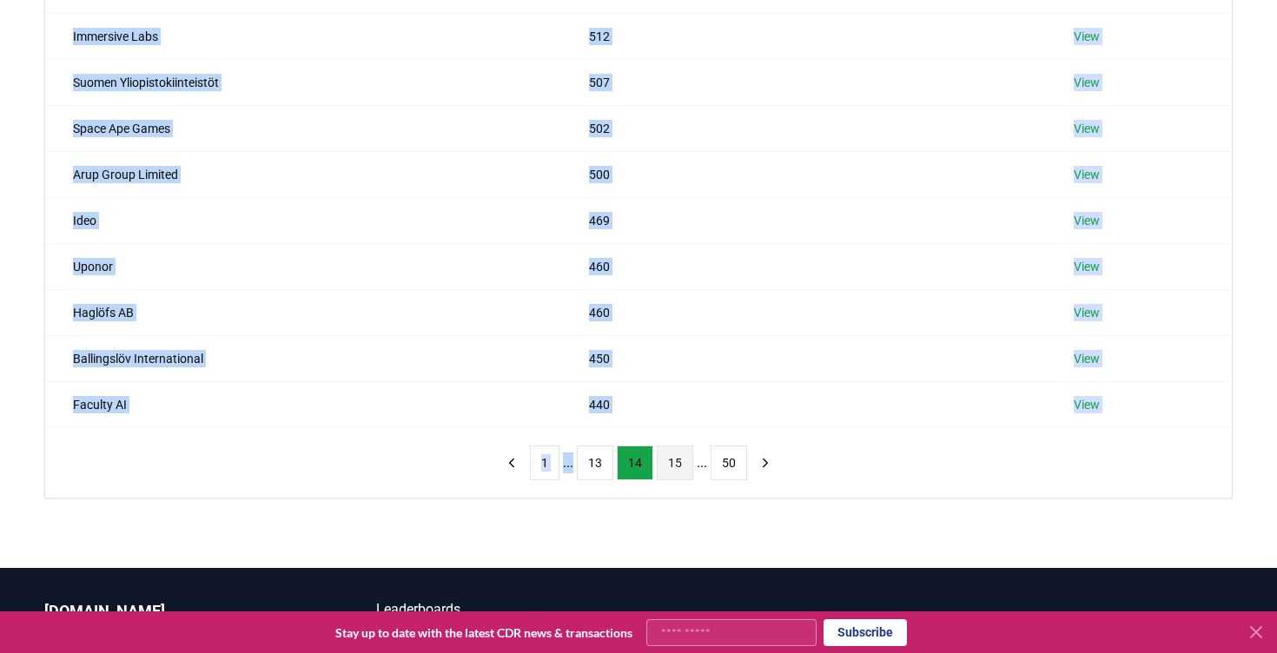
click at [675, 465] on button "15" at bounding box center [675, 463] width 36 height 35
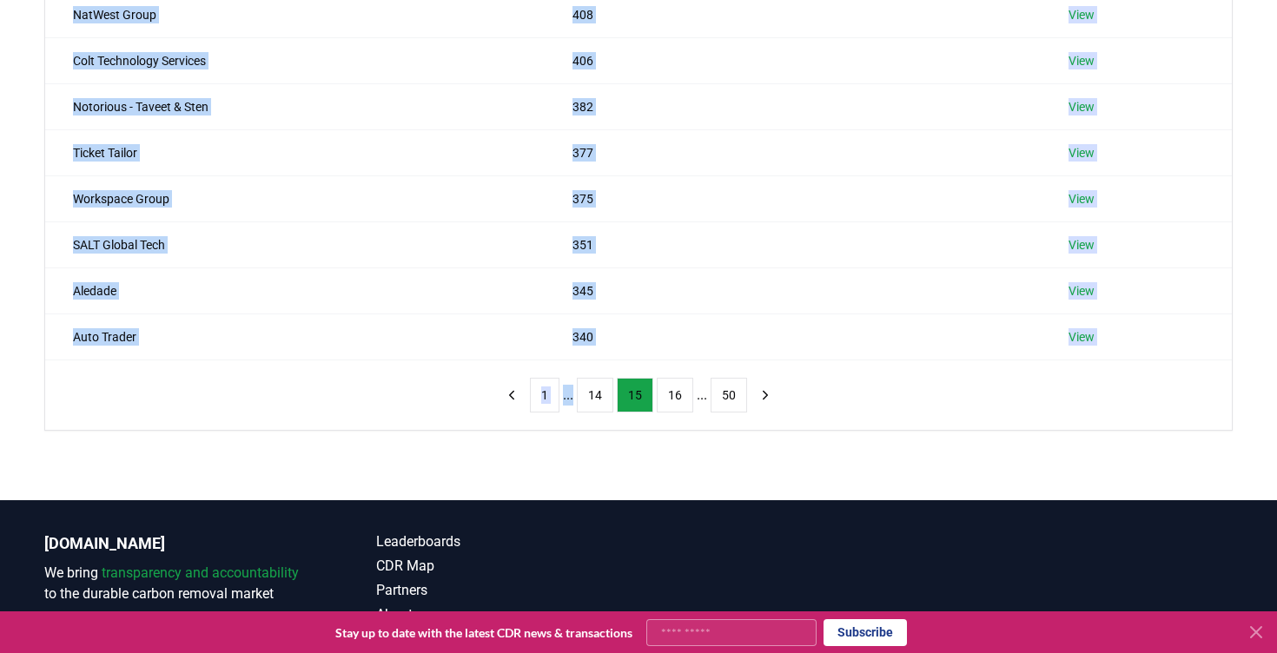
scroll to position [381, 0]
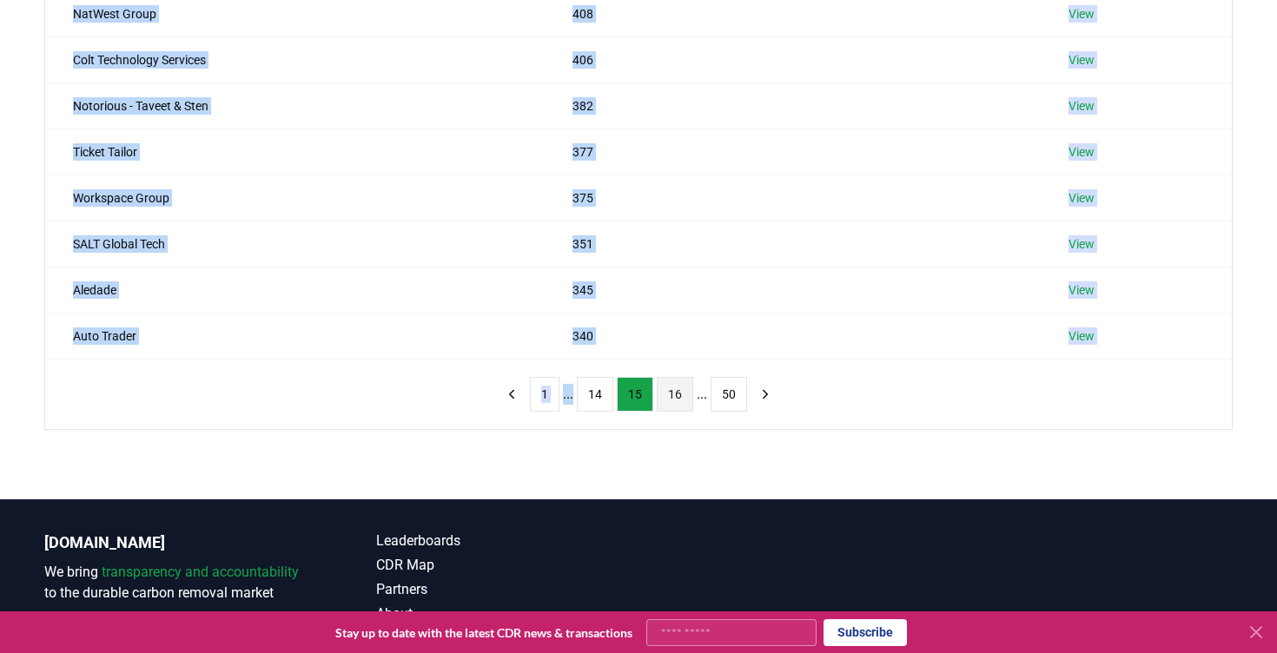
click at [667, 400] on button "16" at bounding box center [675, 394] width 36 height 35
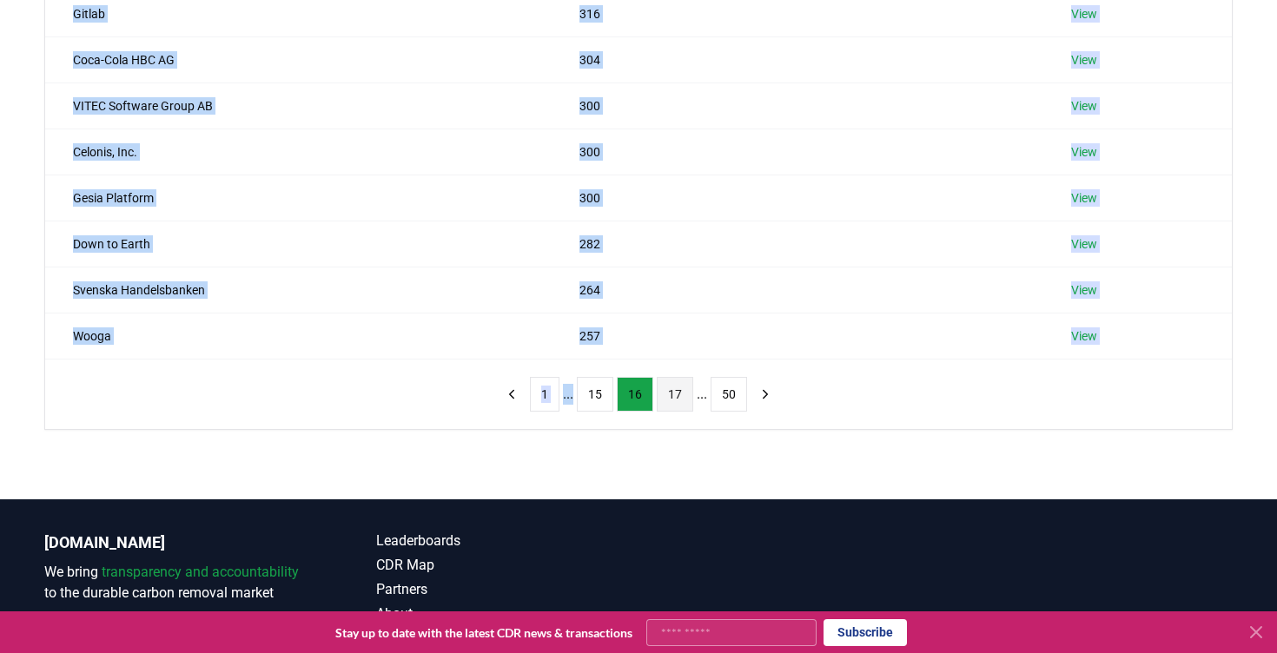
click at [673, 395] on button "17" at bounding box center [675, 394] width 36 height 35
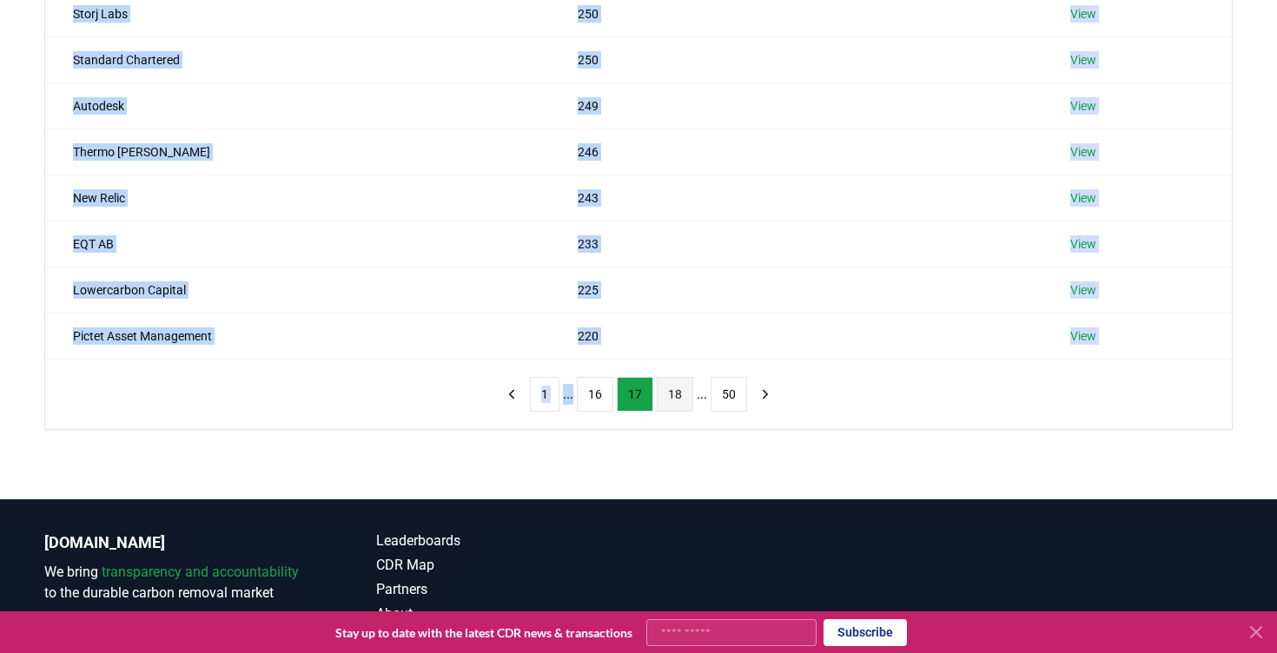
click at [680, 383] on button "18" at bounding box center [675, 394] width 36 height 35
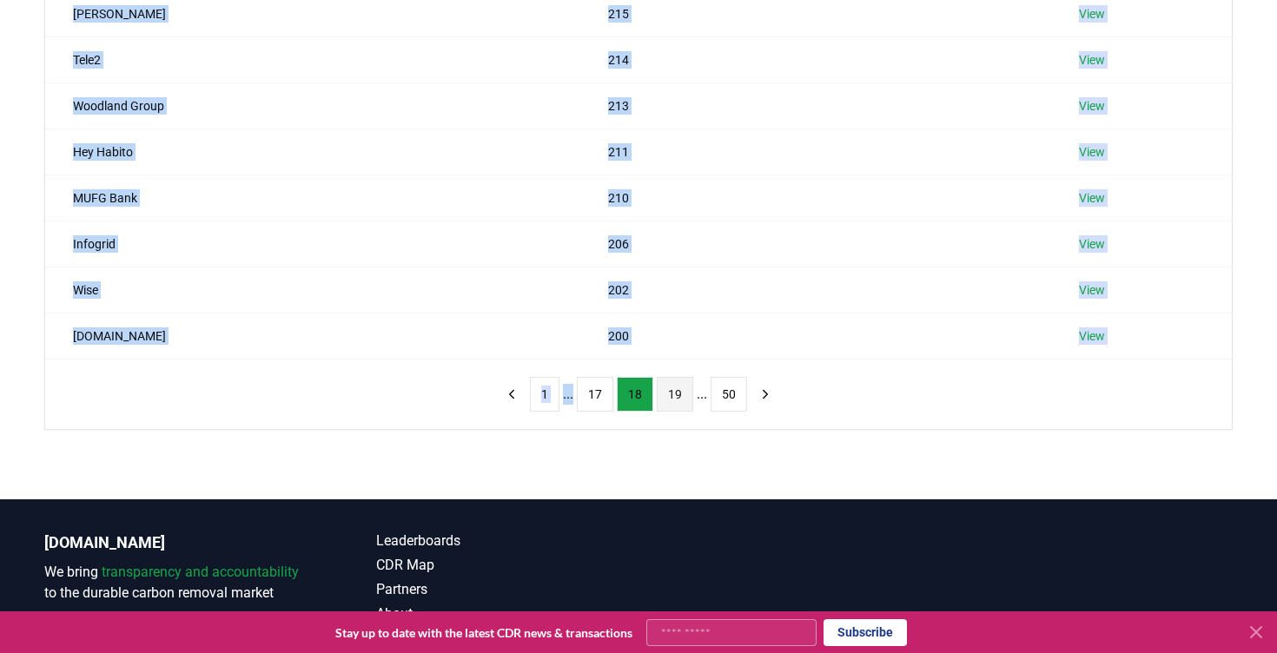
click at [679, 397] on button "19" at bounding box center [675, 394] width 36 height 35
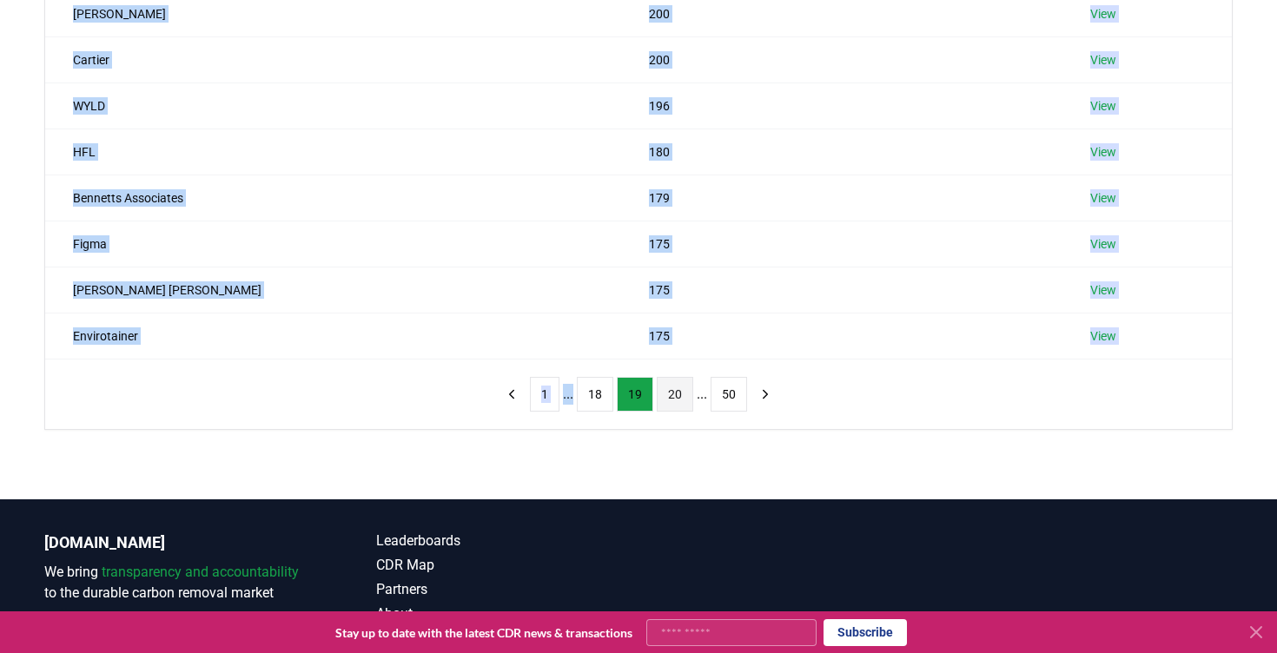
click at [675, 394] on button "20" at bounding box center [675, 394] width 36 height 35
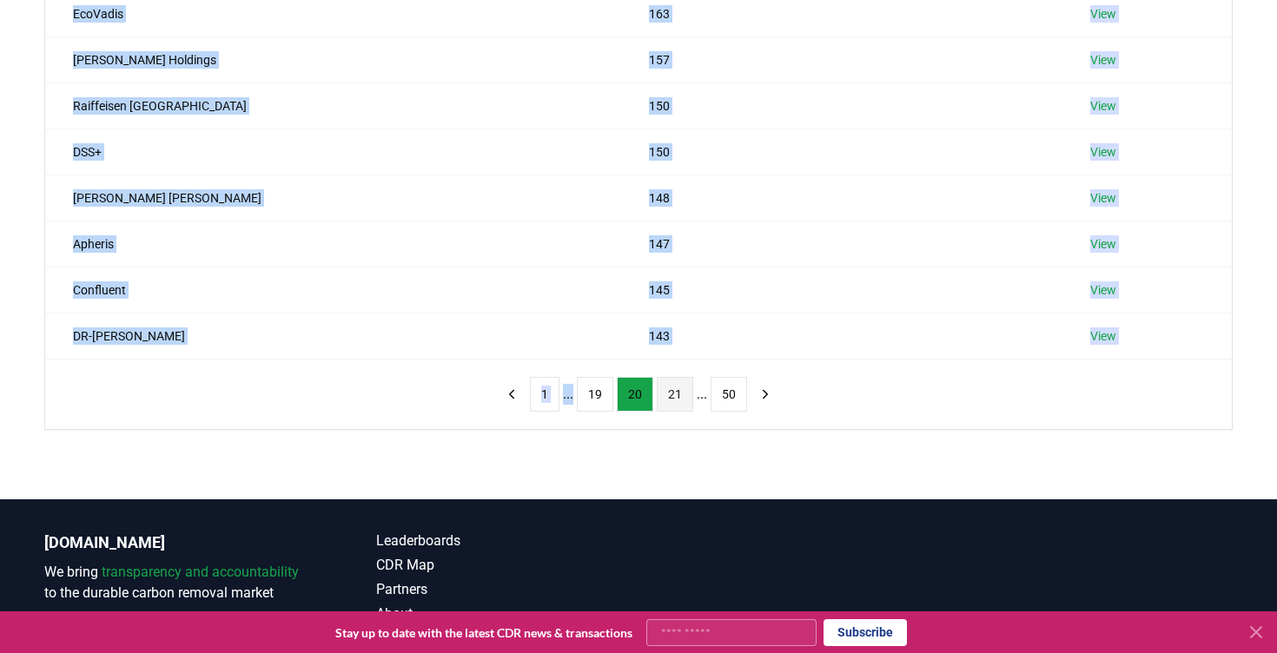
click at [676, 390] on button "21" at bounding box center [675, 394] width 36 height 35
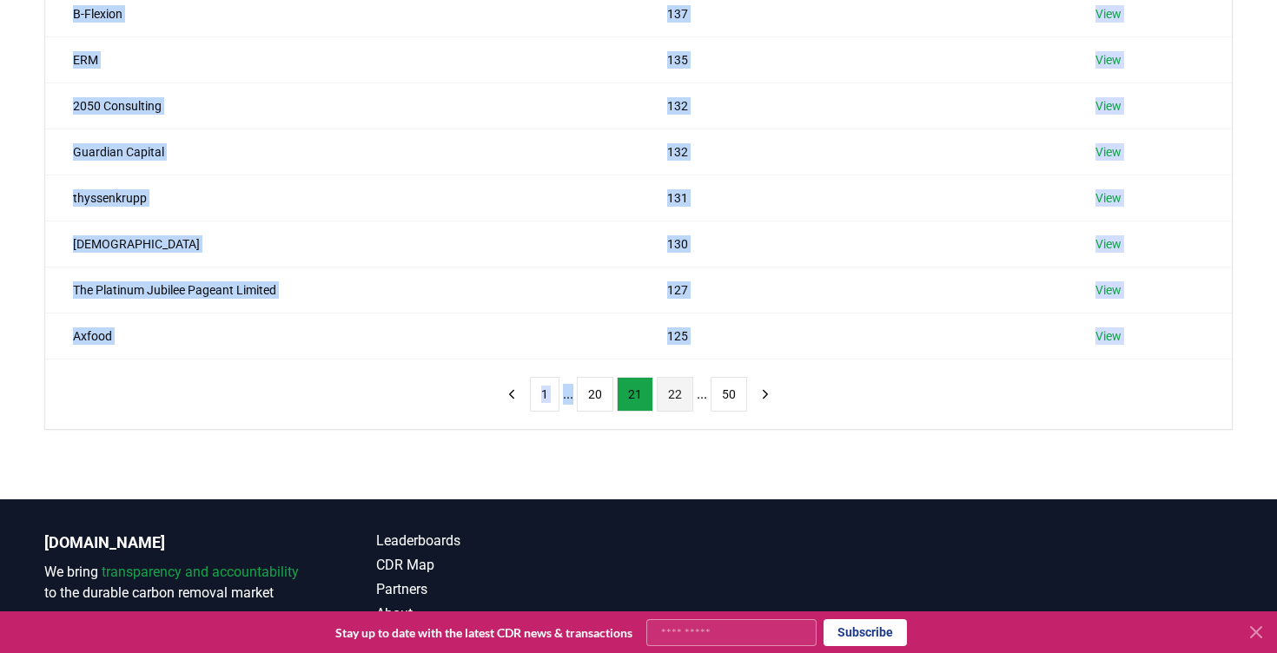
click at [688, 384] on button "22" at bounding box center [675, 394] width 36 height 35
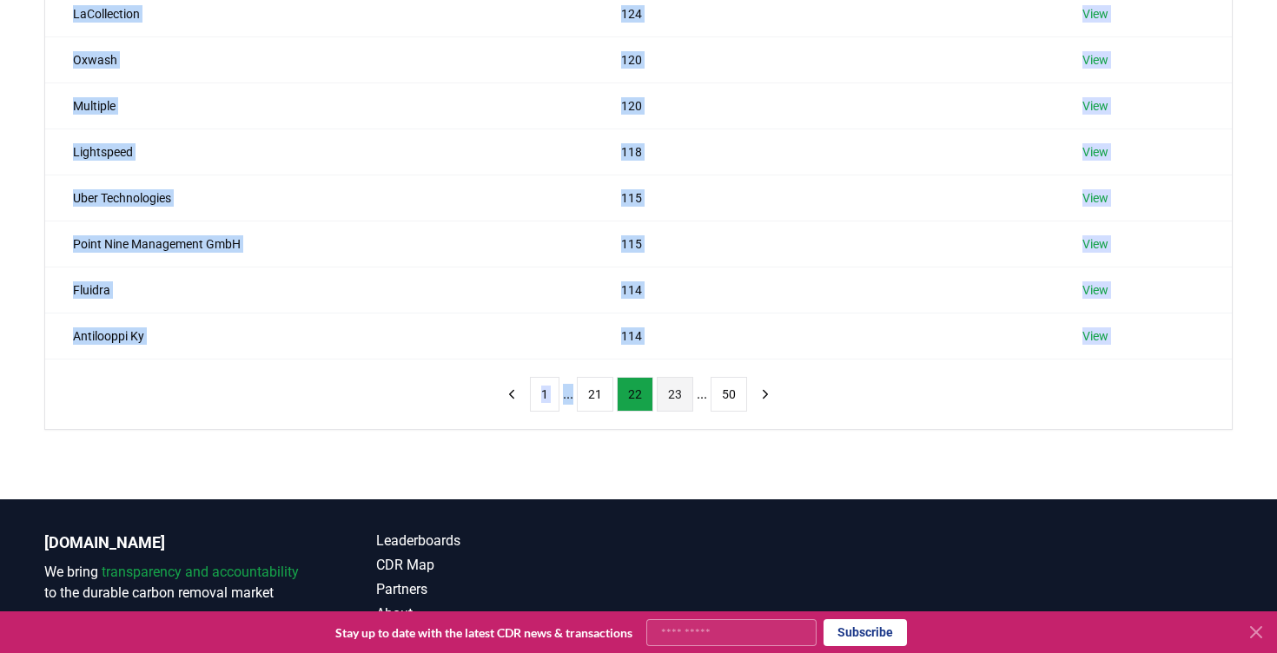
click at [671, 387] on button "23" at bounding box center [675, 394] width 36 height 35
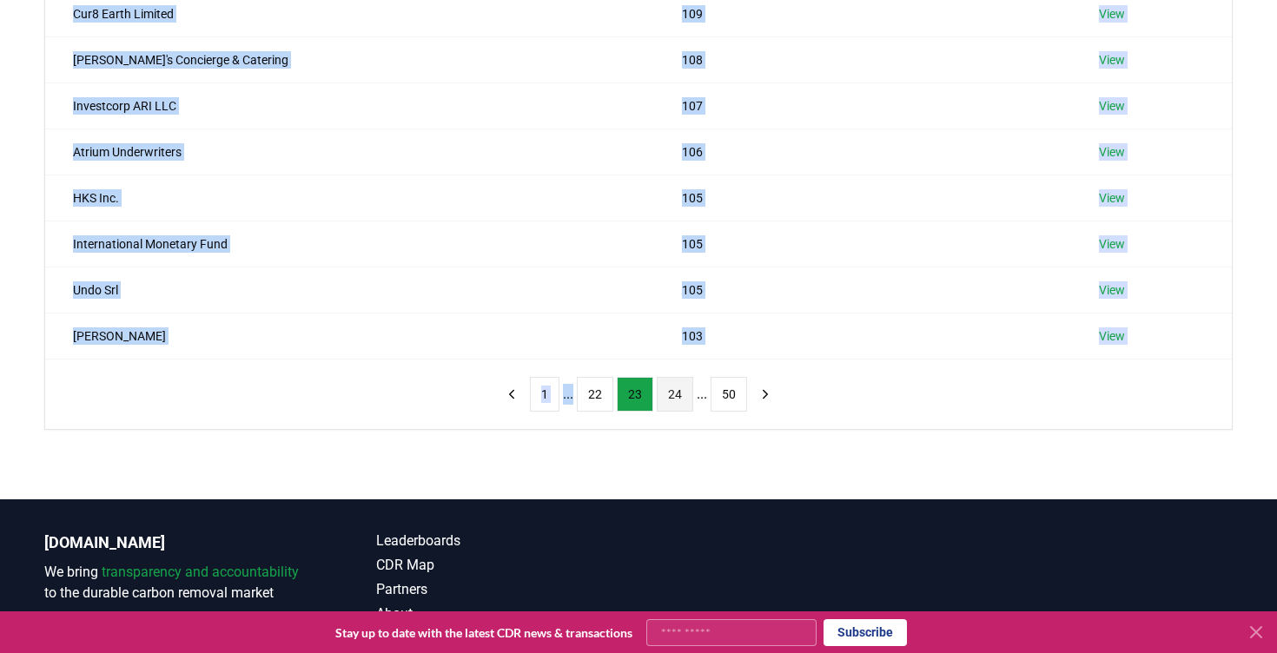
click at [670, 389] on button "24" at bounding box center [675, 394] width 36 height 35
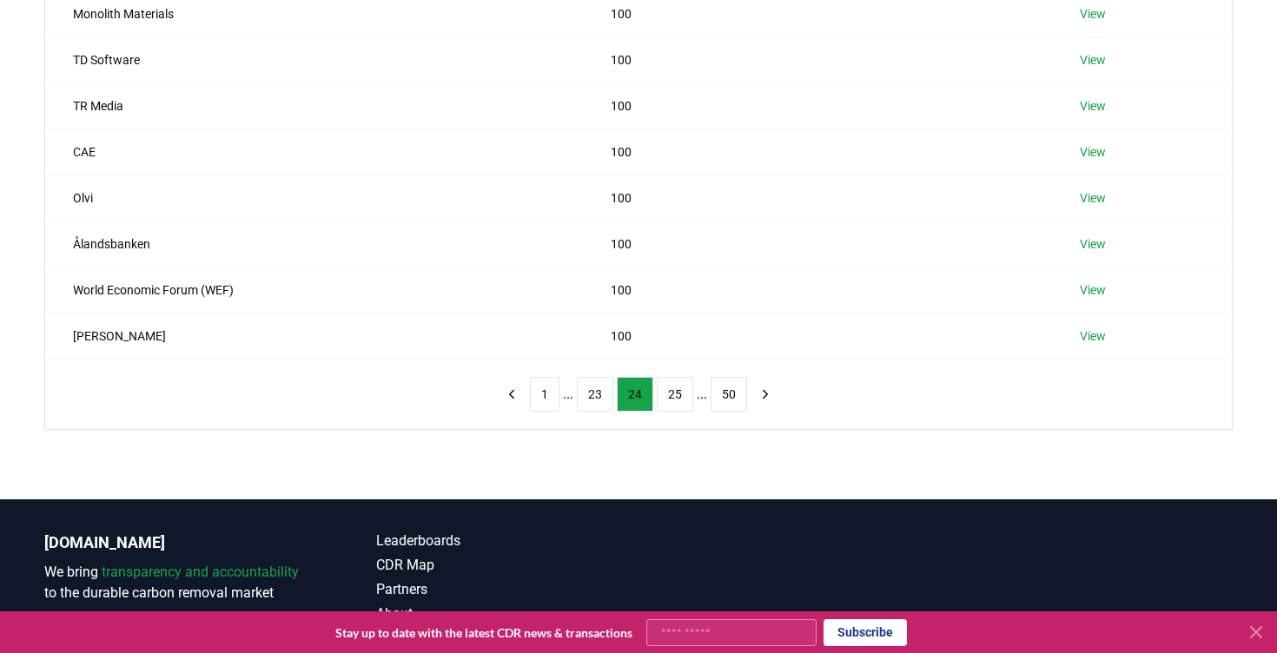
drag, startPoint x: 233, startPoint y: 495, endPoint x: 218, endPoint y: 494, distance: 14.8
click at [225, 495] on div "Suppliers Purchasers Services Name Tonnes Purchased Comforte 102 View Skyscanne…" at bounding box center [638, 160] width 1277 height 678
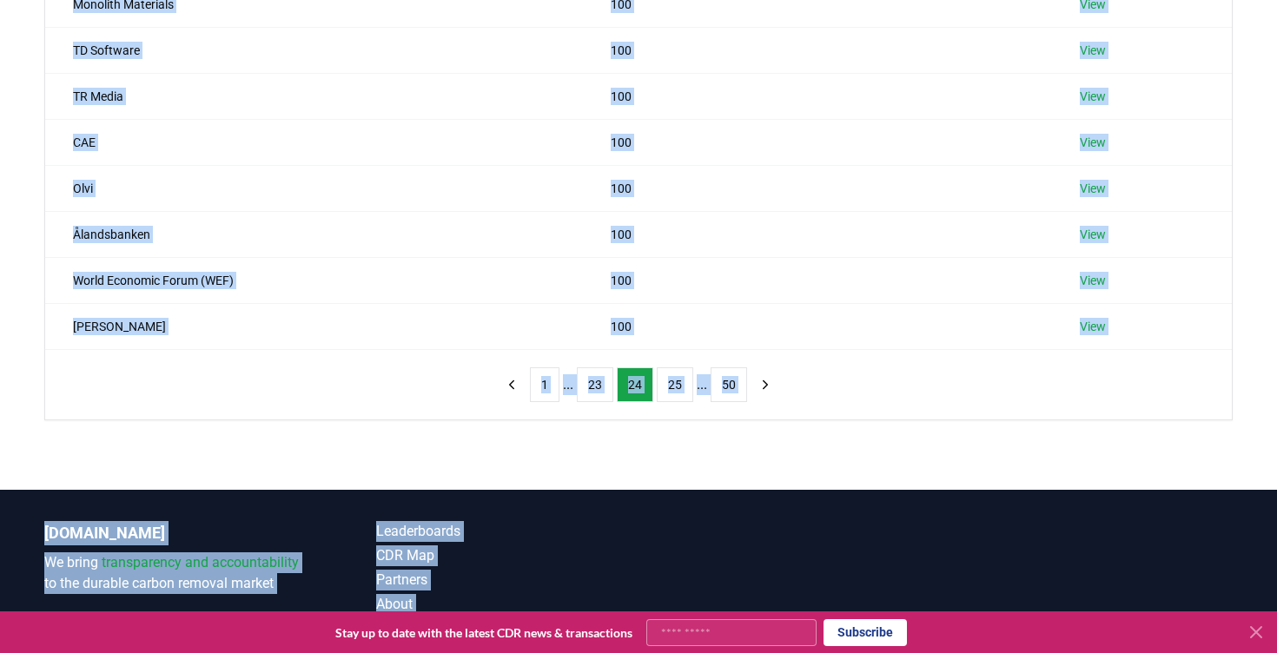
scroll to position [473, 0]
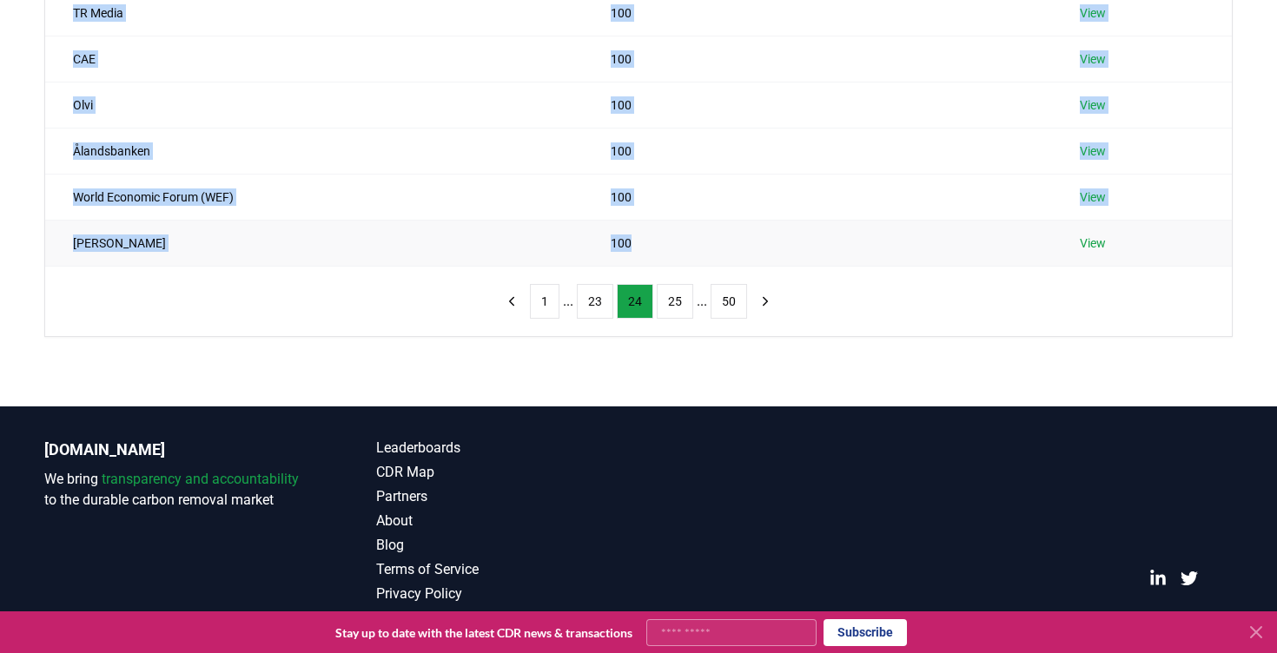
drag, startPoint x: 66, startPoint y: 162, endPoint x: 677, endPoint y: 242, distance: 615.9
click at [677, 242] on tbody "Comforte 102 View Skyscanner 100 View Monolith Materials 100 View TD Software 1…" at bounding box center [638, 35] width 1187 height 460
click at [672, 301] on button "25" at bounding box center [675, 301] width 36 height 35
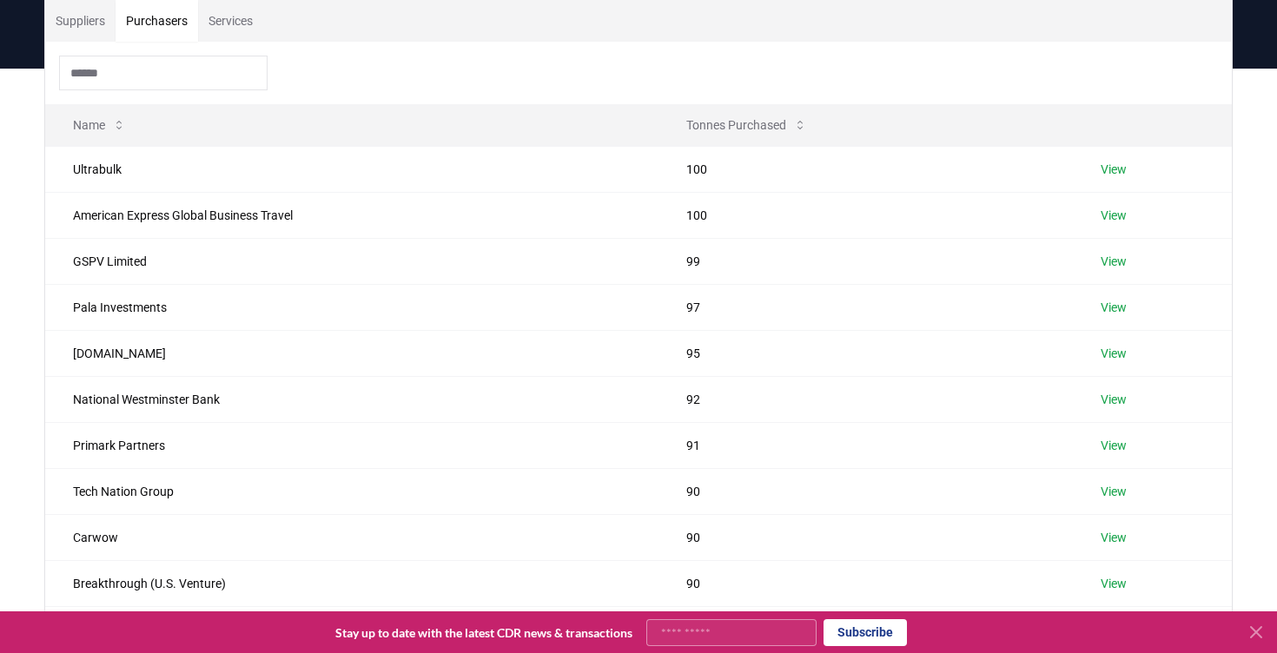
scroll to position [125, 0]
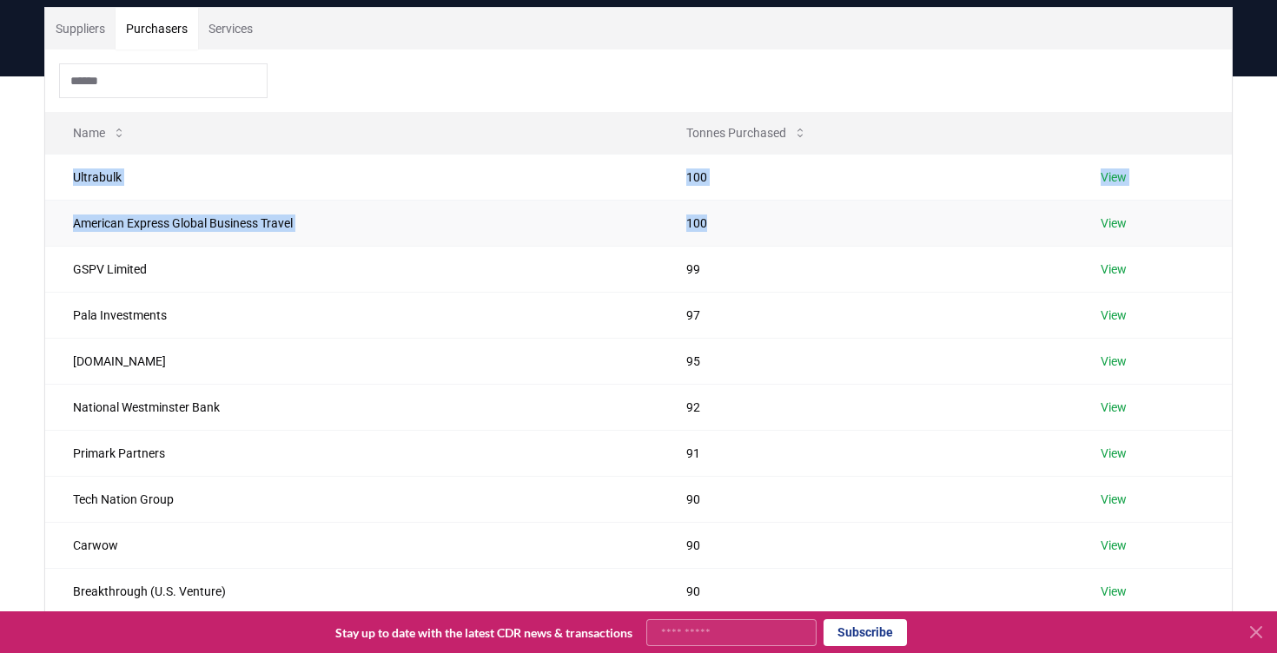
drag, startPoint x: 73, startPoint y: 171, endPoint x: 815, endPoint y: 229, distance: 744.2
click at [815, 229] on tbody "Ultrabulk 100 View American Express Global Business Travel 100 View GSPV Limite…" at bounding box center [638, 384] width 1187 height 460
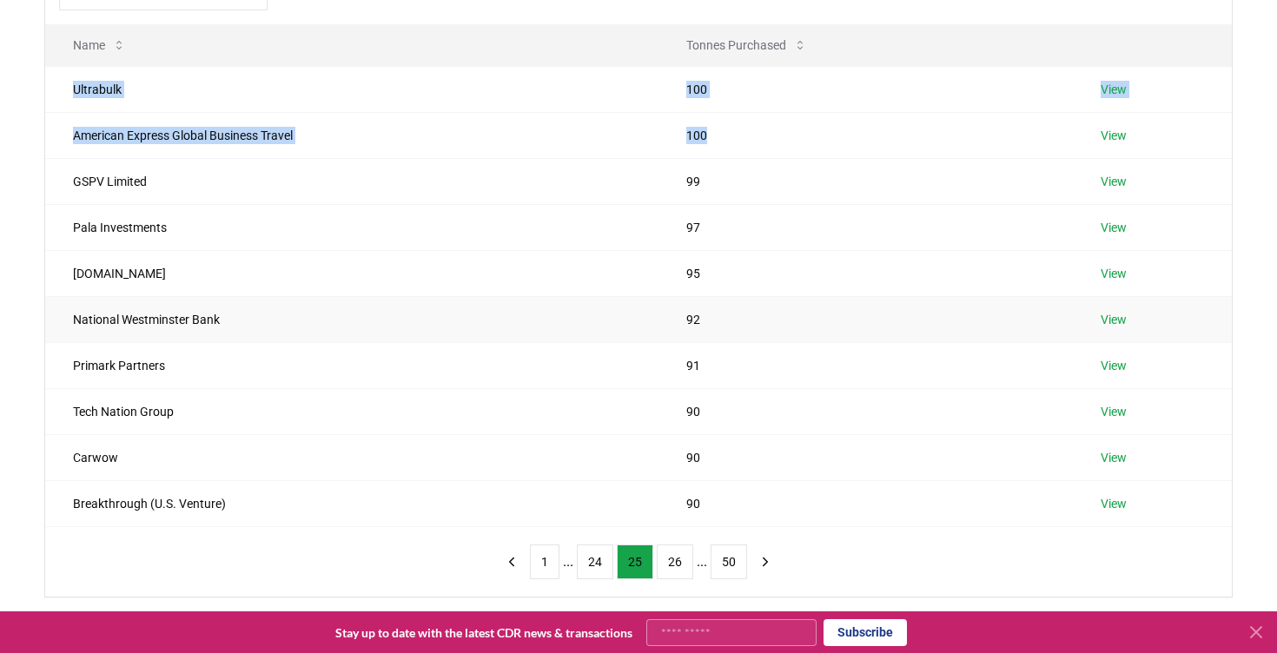
scroll to position [209, 0]
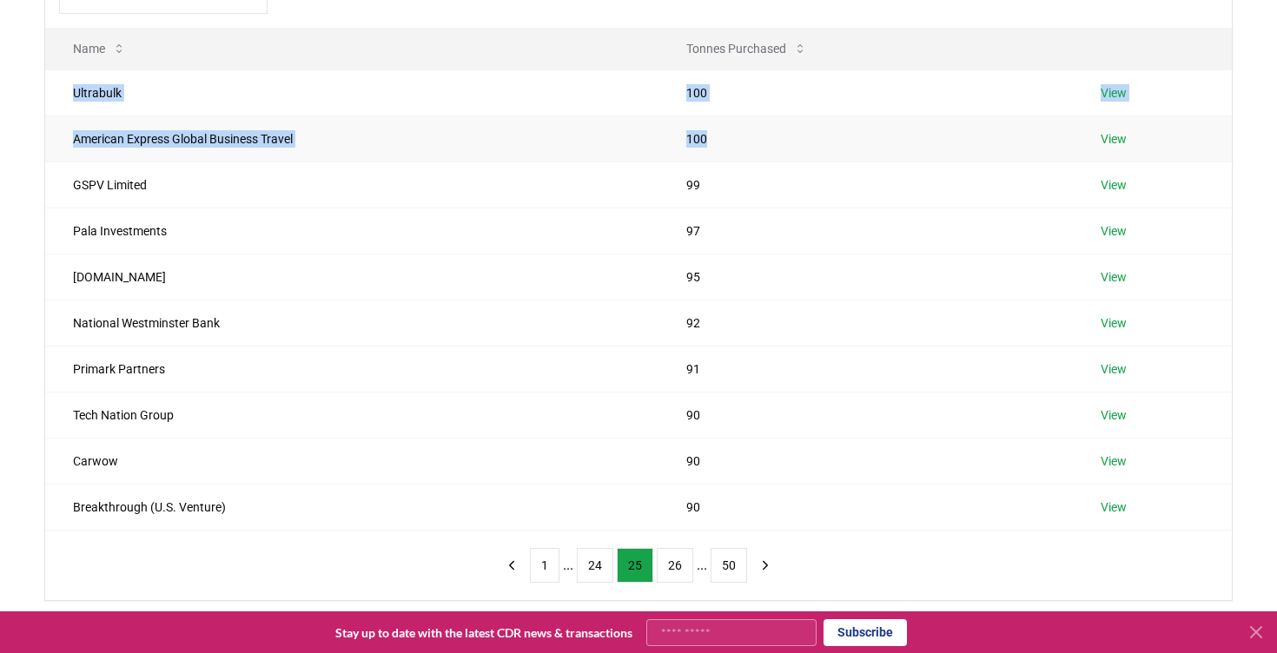
click at [1118, 140] on link "View" at bounding box center [1114, 138] width 26 height 17
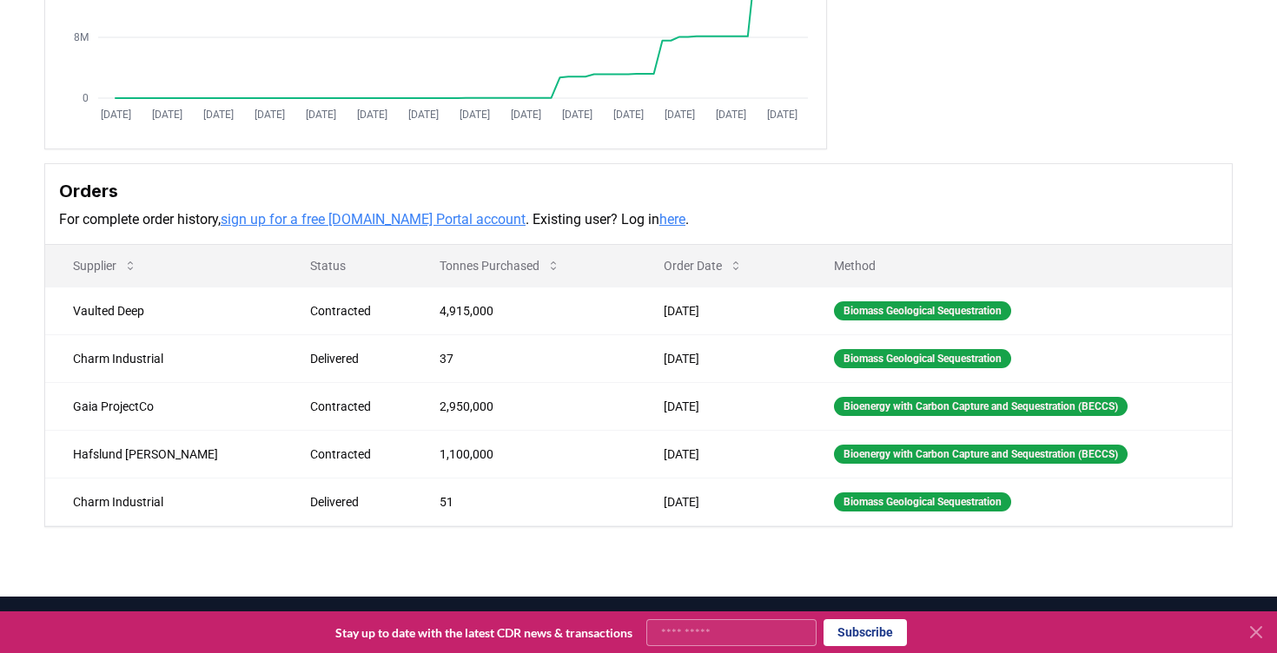
scroll to position [345, 0]
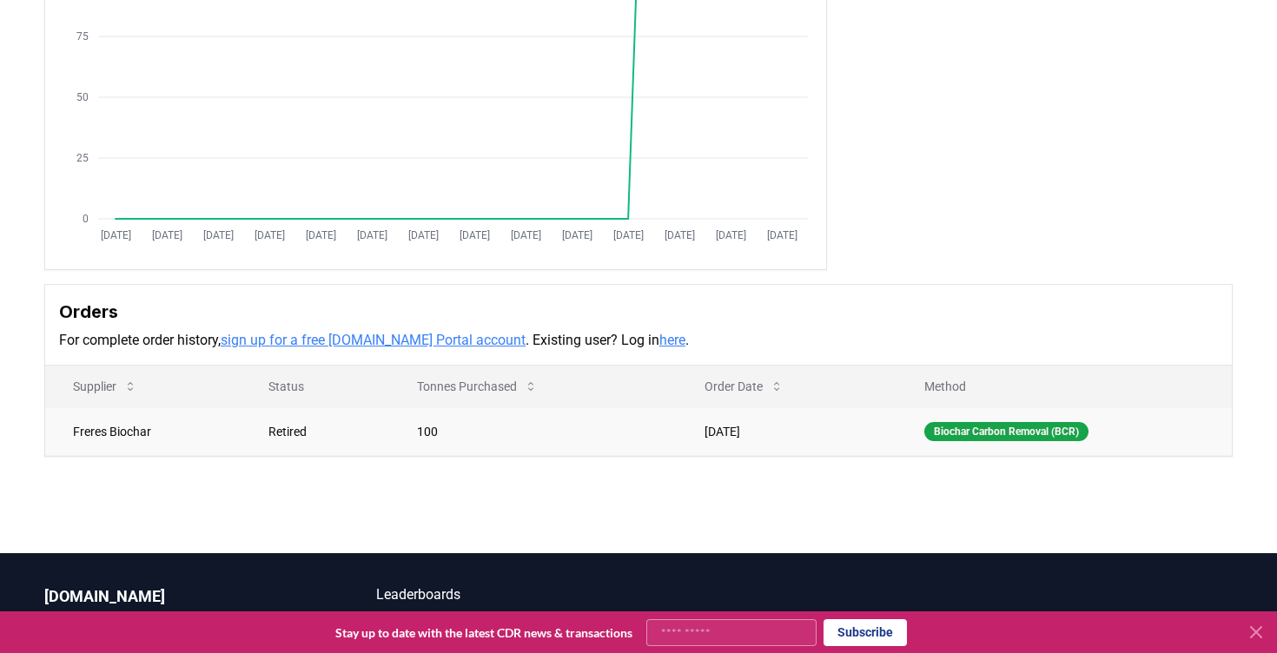
scroll to position [232, 0]
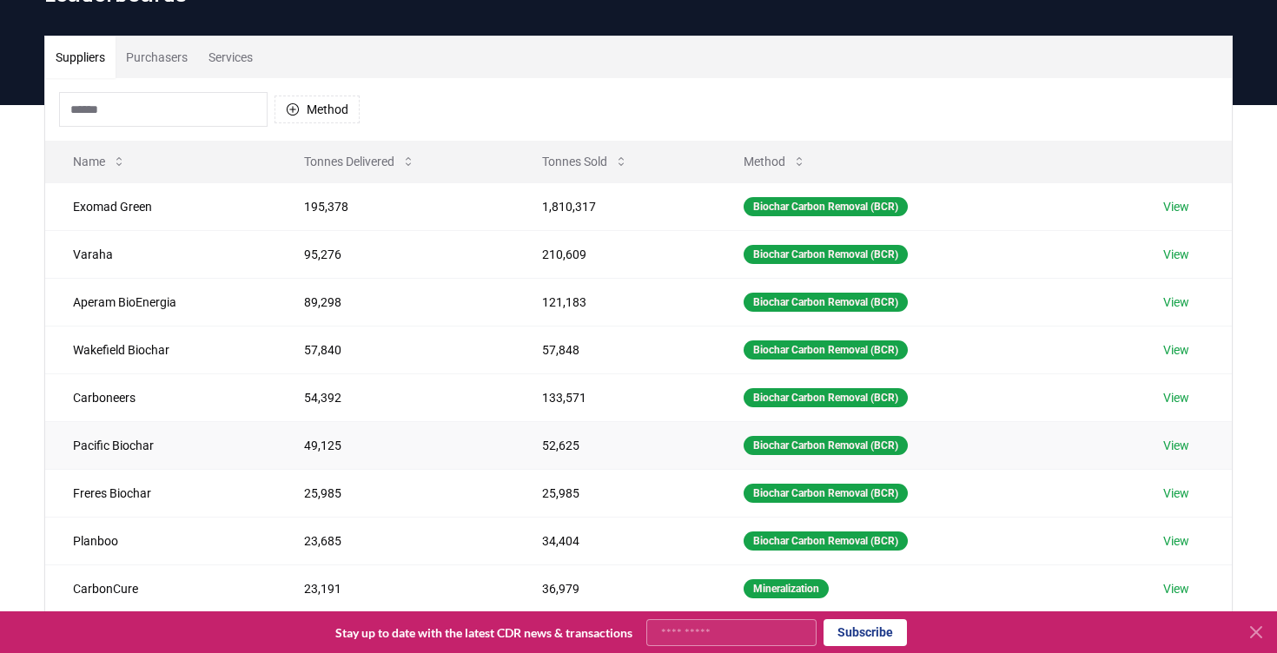
scroll to position [95, 0]
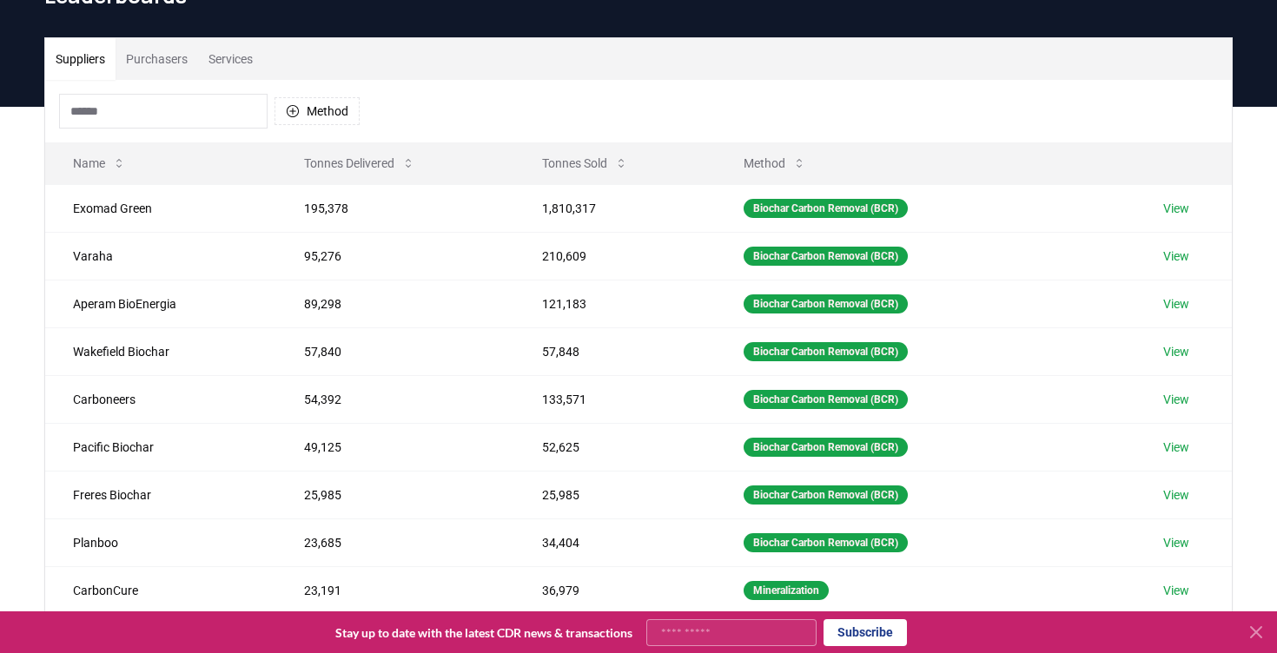
click at [175, 64] on button "Purchasers" at bounding box center [157, 59] width 83 height 42
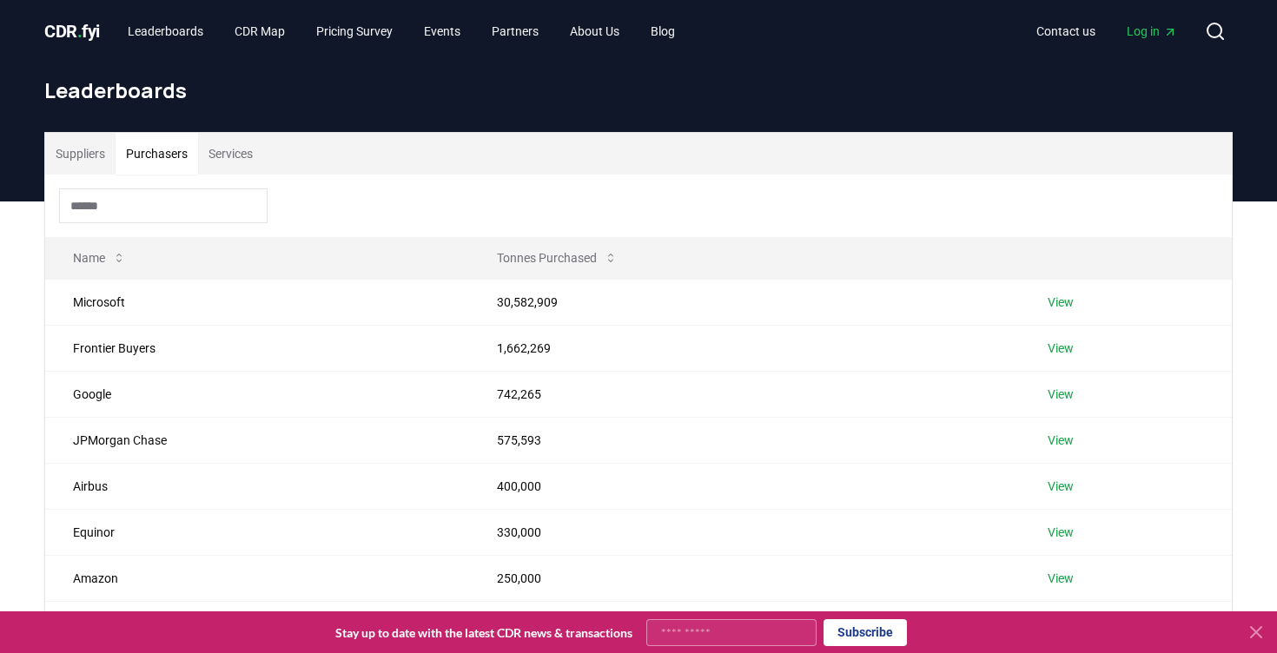
scroll to position [0, 0]
click at [278, 38] on link "CDR Map" at bounding box center [260, 31] width 78 height 31
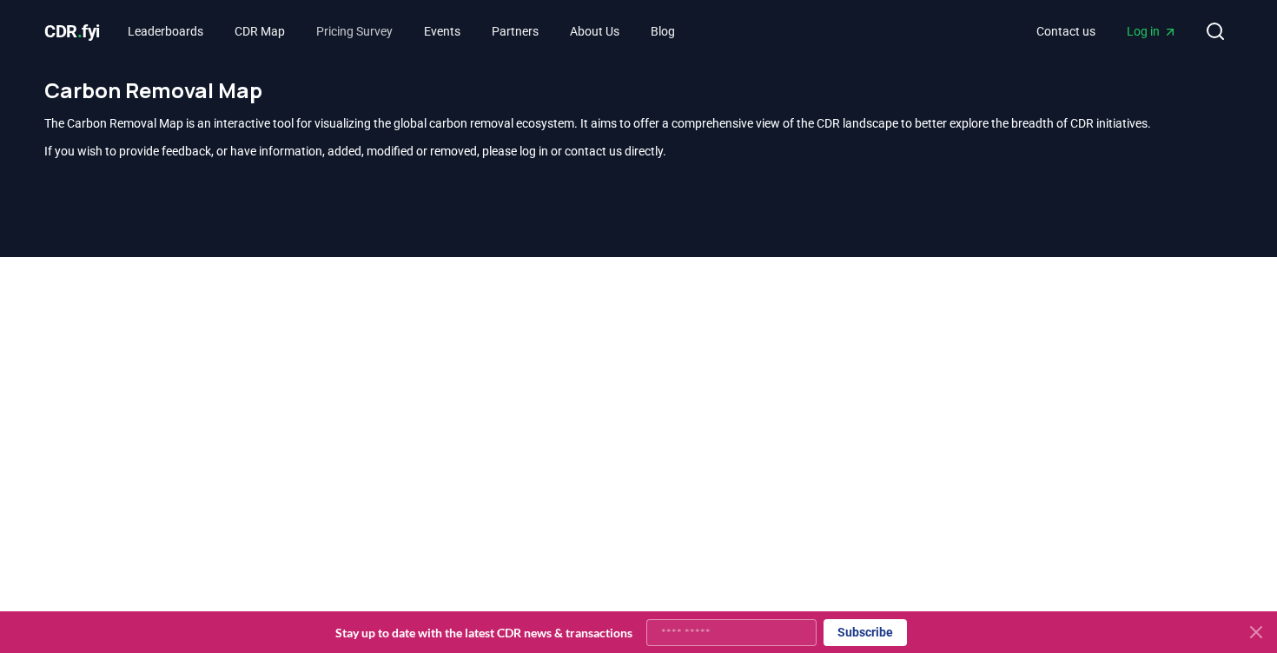
click at [381, 38] on link "Pricing Survey" at bounding box center [354, 31] width 104 height 31
click at [461, 39] on link "Events" at bounding box center [442, 31] width 64 height 31
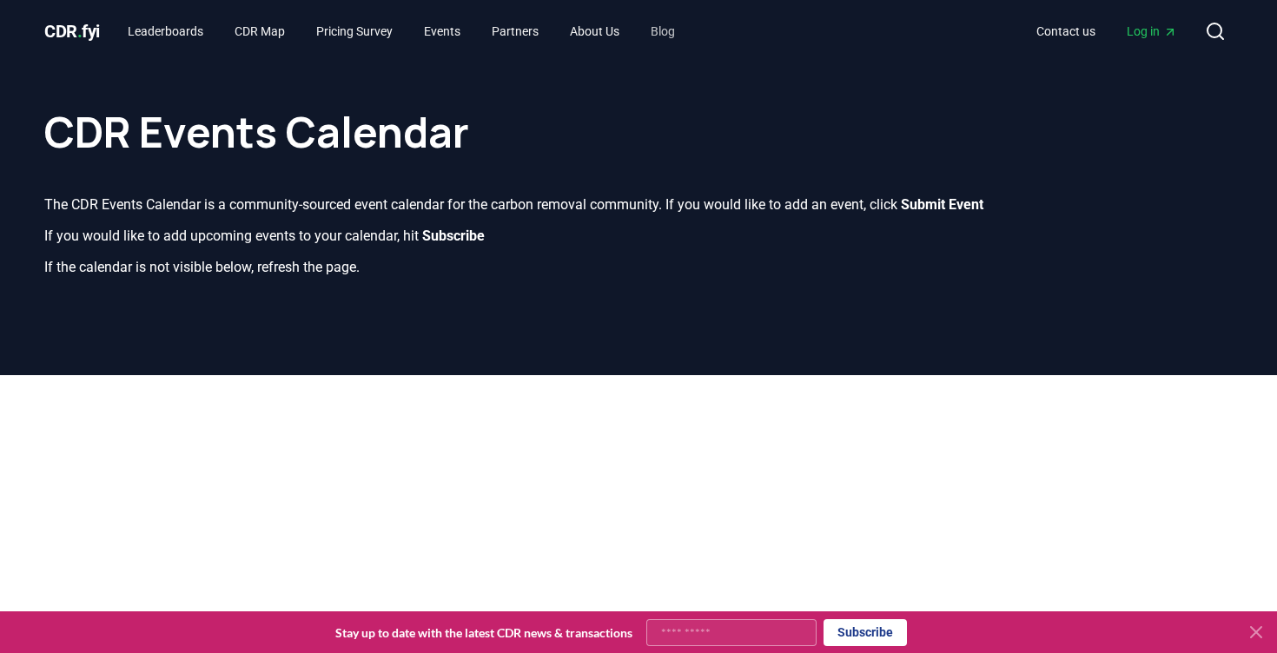
click at [689, 36] on link "Blog" at bounding box center [663, 31] width 52 height 31
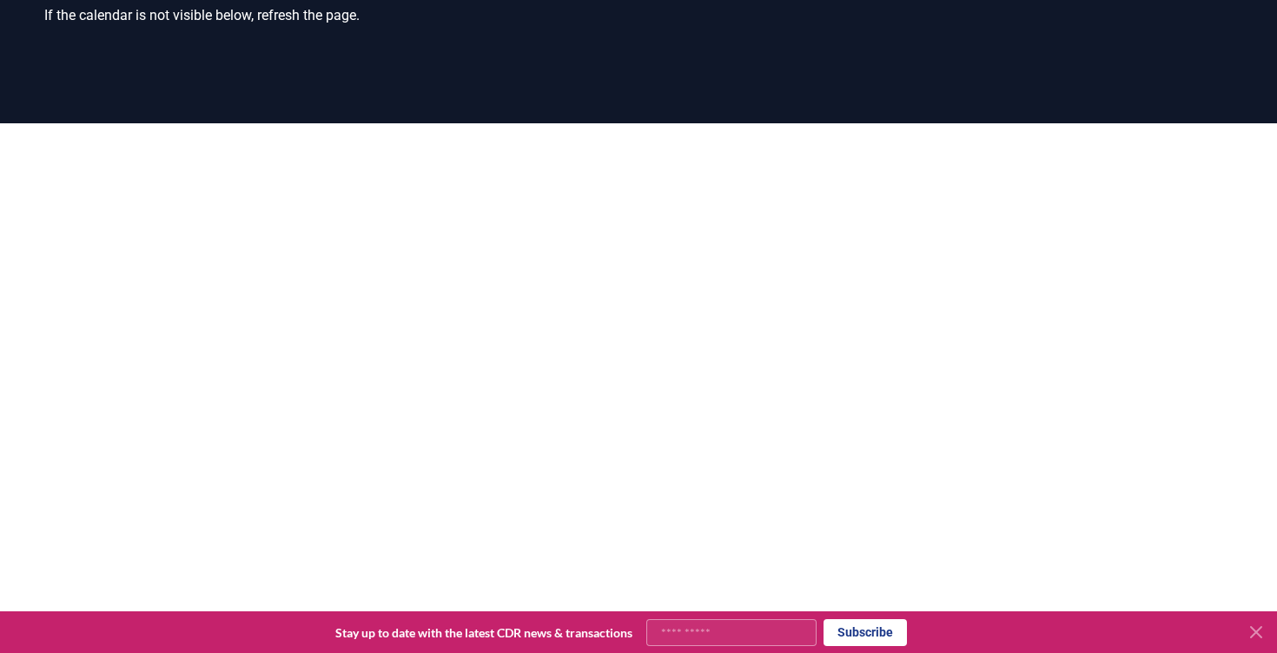
scroll to position [392, 0]
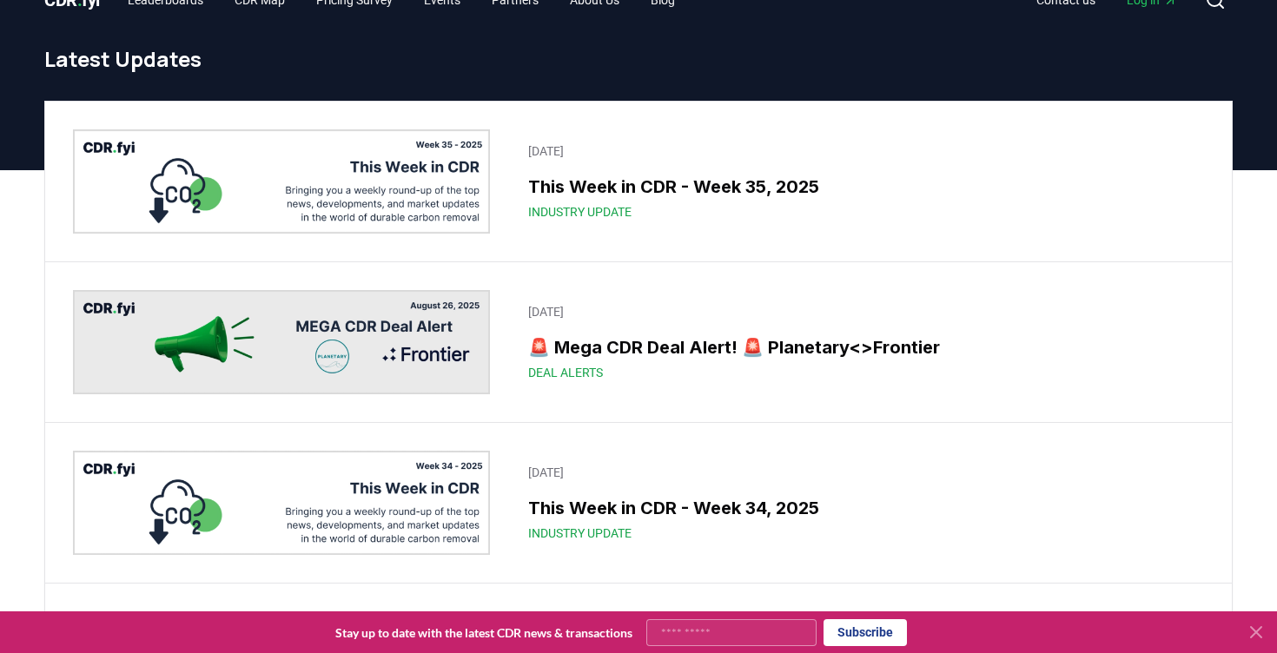
scroll to position [32, 0]
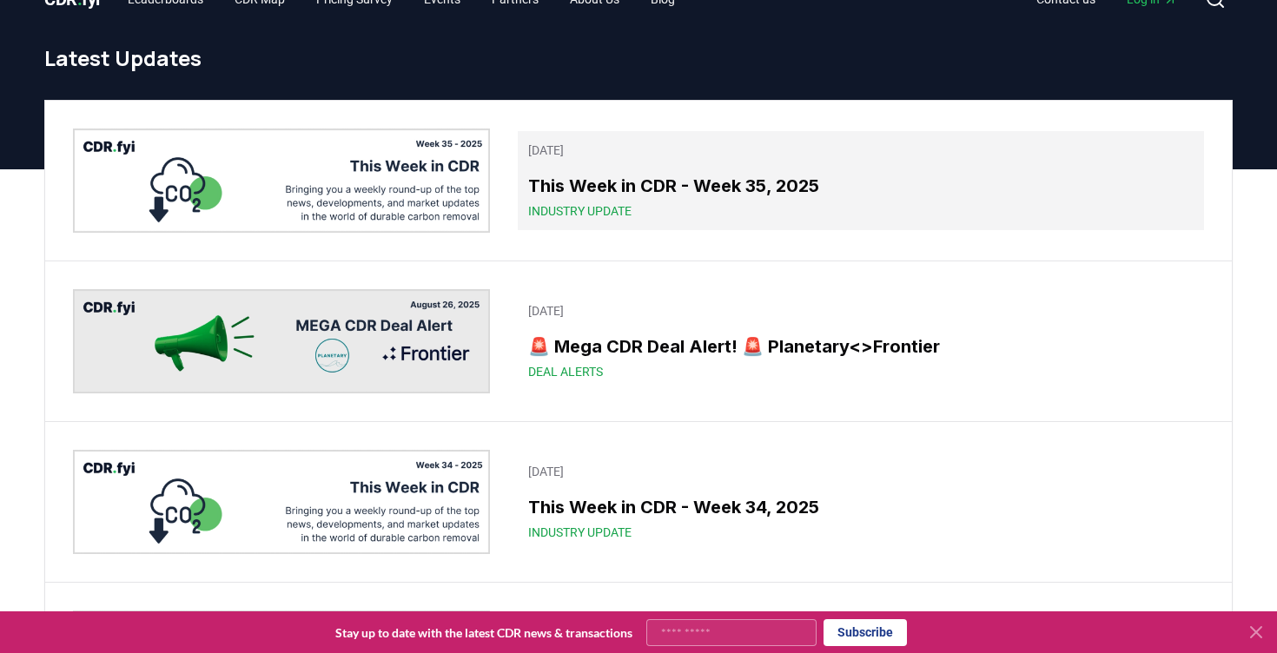
click at [682, 184] on h3 "This Week in CDR - Week 35, 2025" at bounding box center [860, 186] width 665 height 26
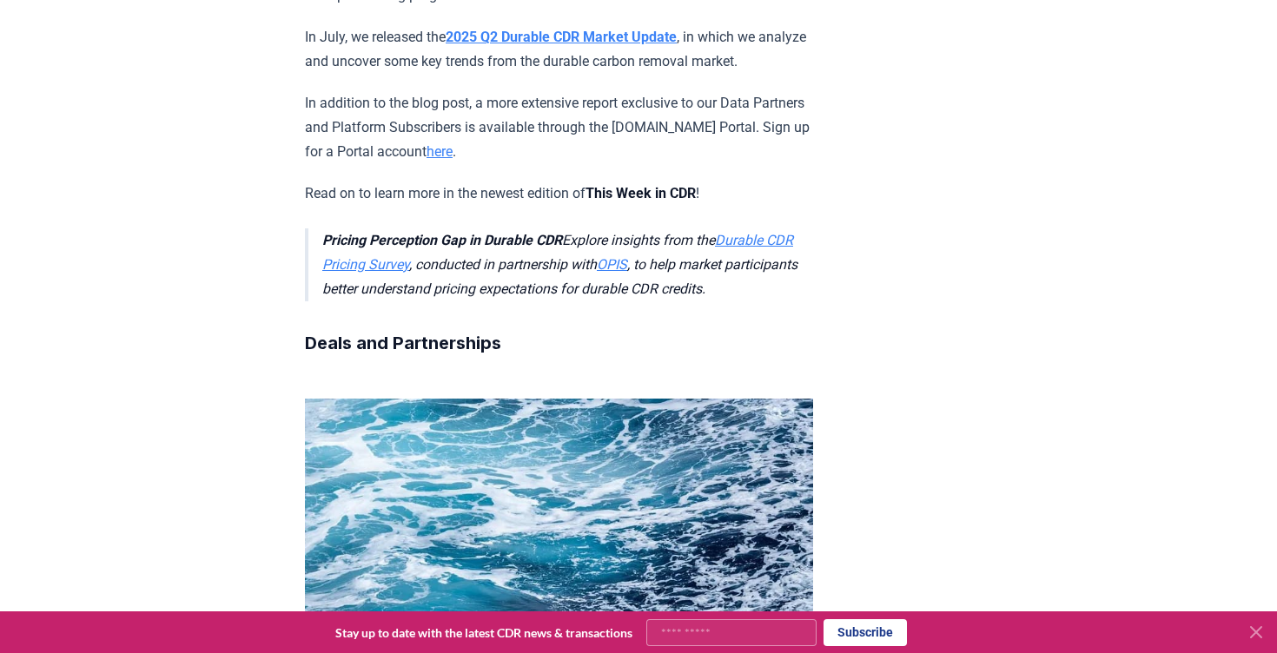
scroll to position [544, 0]
